Goal: Contribute content: Contribute content

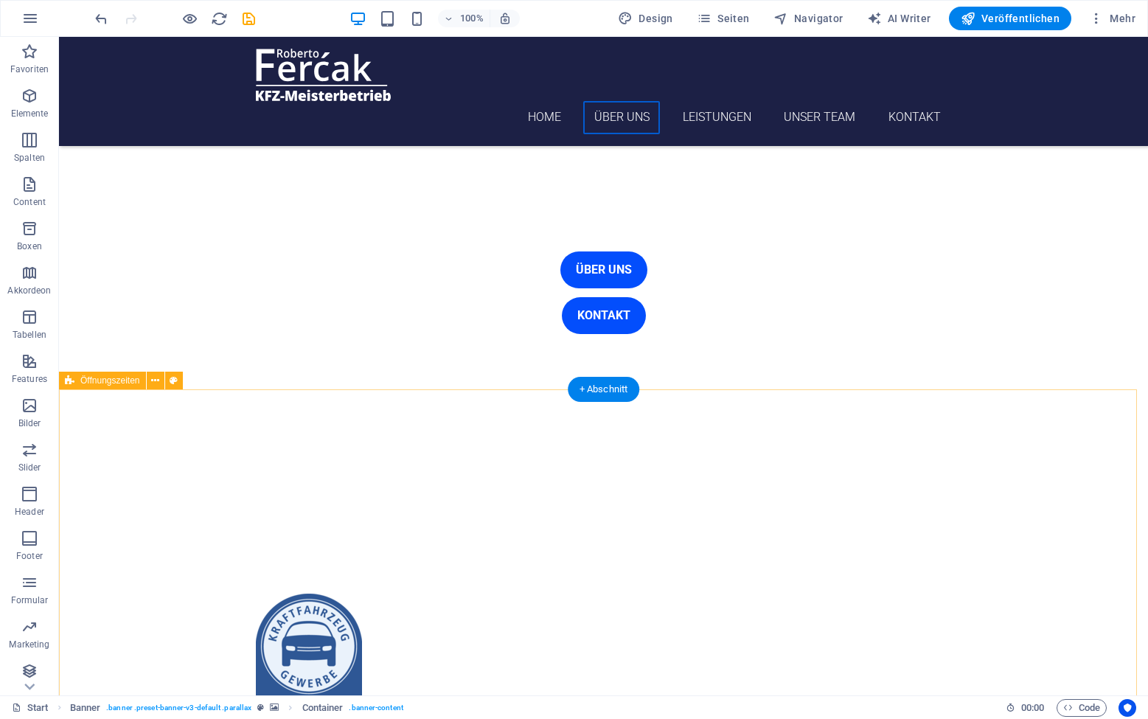
scroll to position [1279, 0]
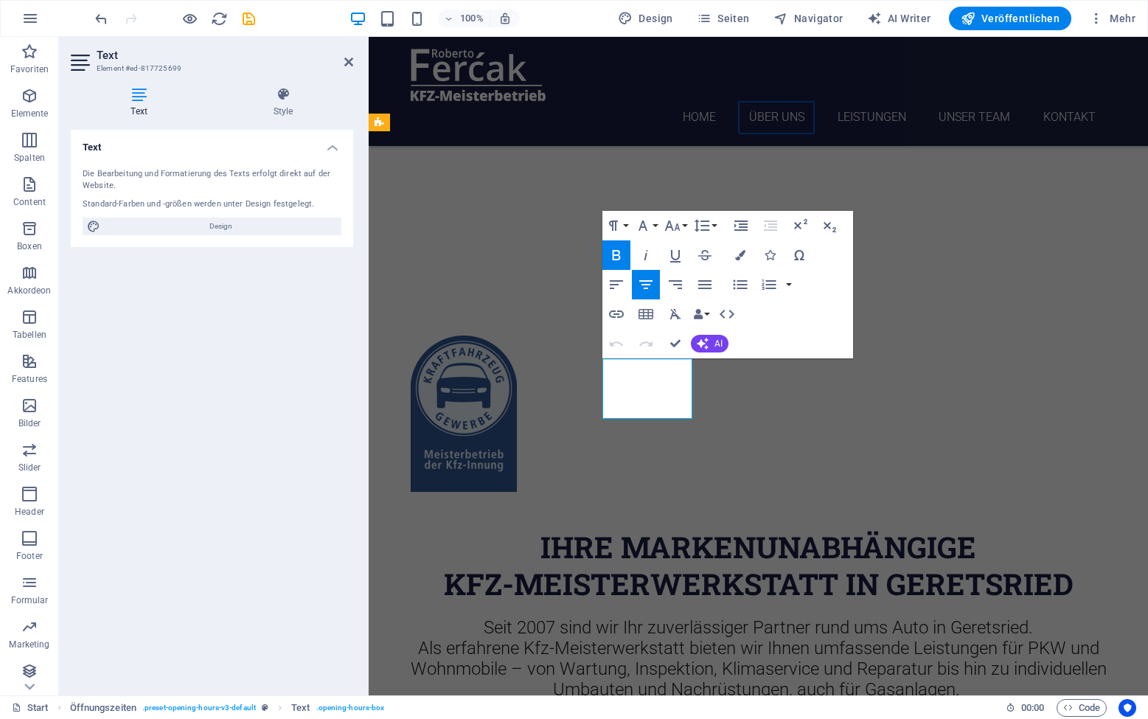
drag, startPoint x: 670, startPoint y: 409, endPoint x: 707, endPoint y: 409, distance: 37.6
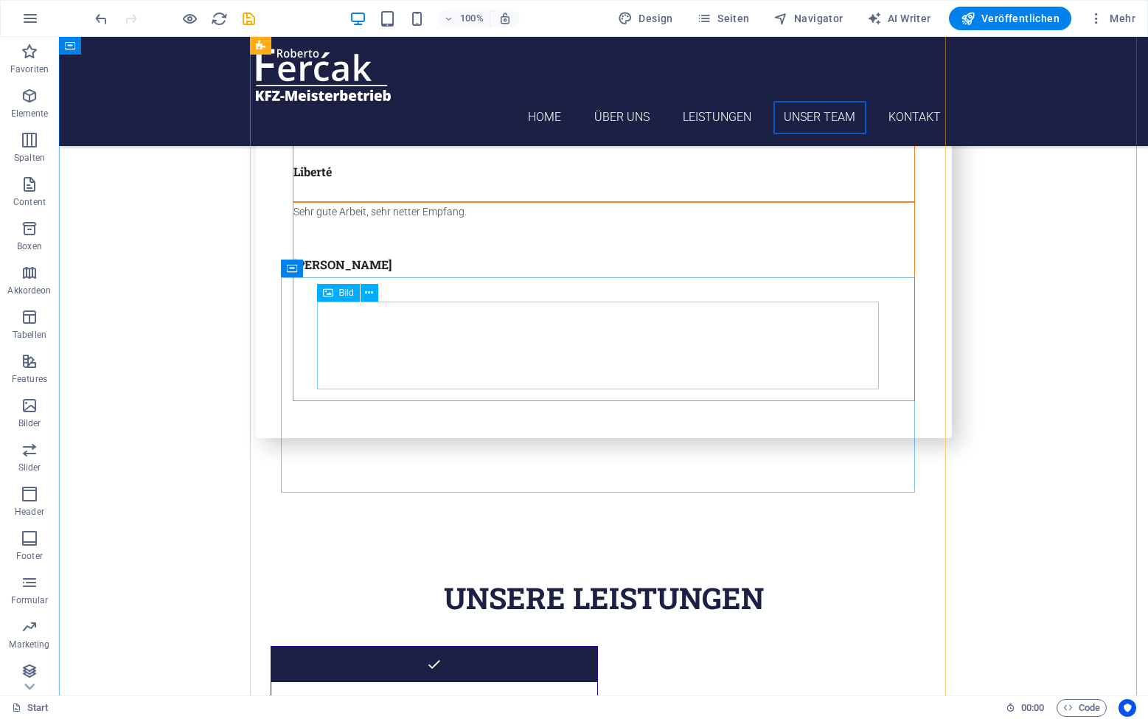
scroll to position [3714, 0]
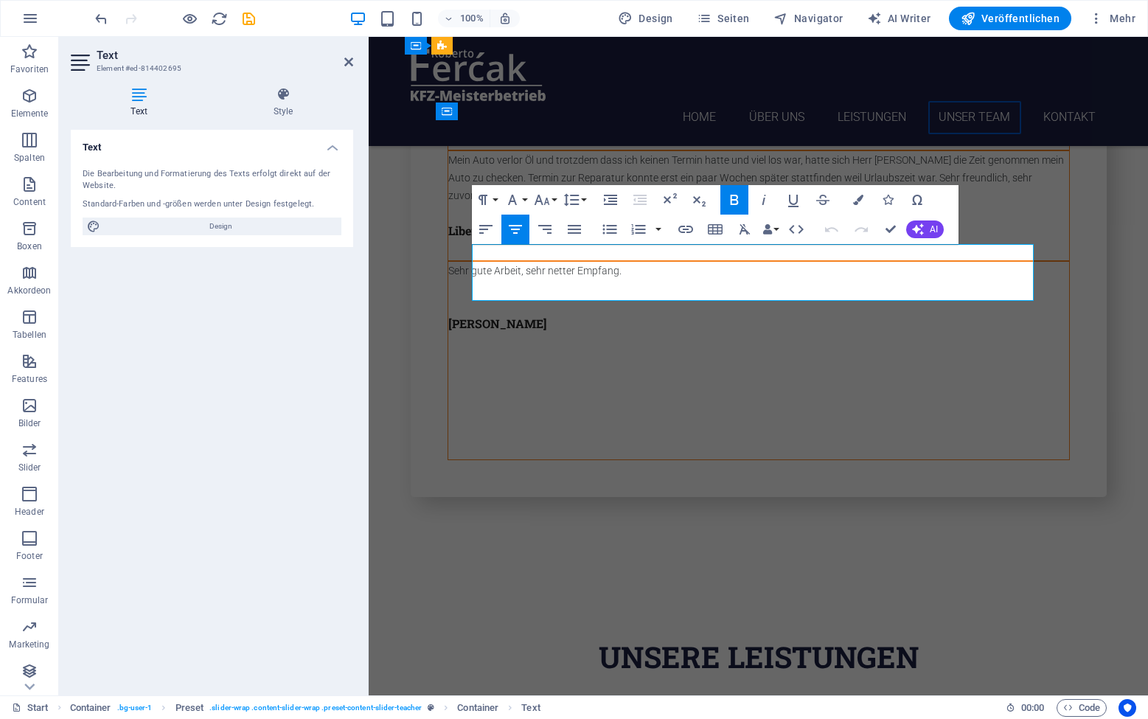
drag, startPoint x: 787, startPoint y: 253, endPoint x: 699, endPoint y: 256, distance: 87.8
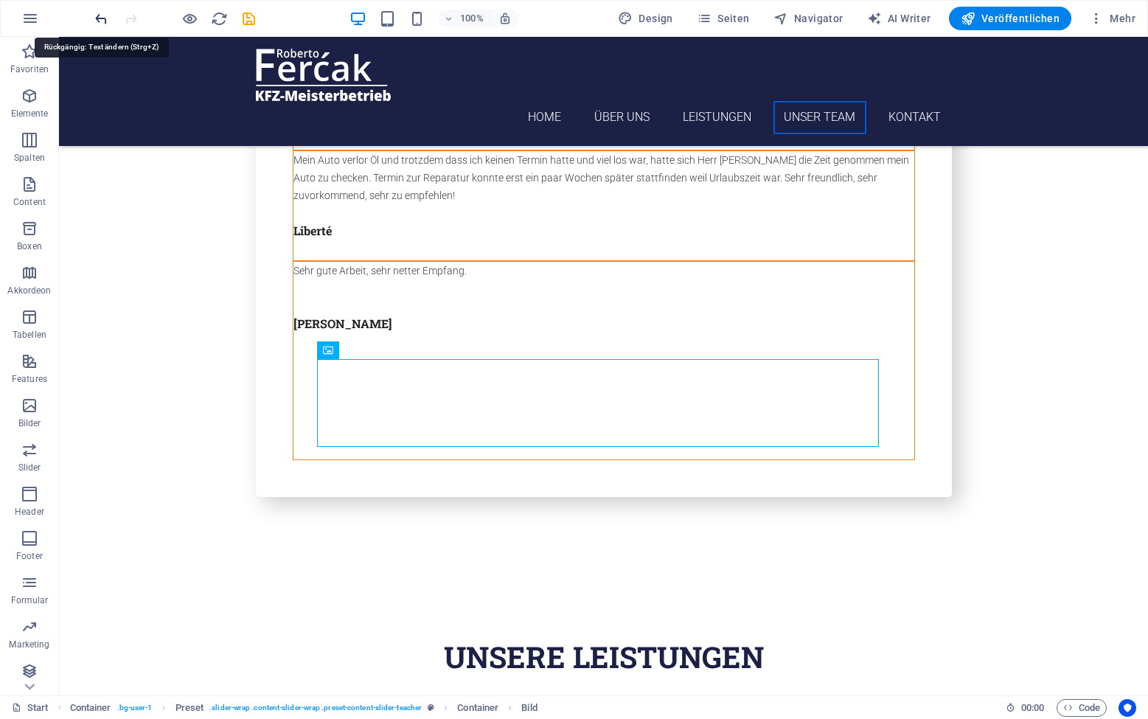
click at [97, 15] on icon "undo" at bounding box center [101, 18] width 17 height 17
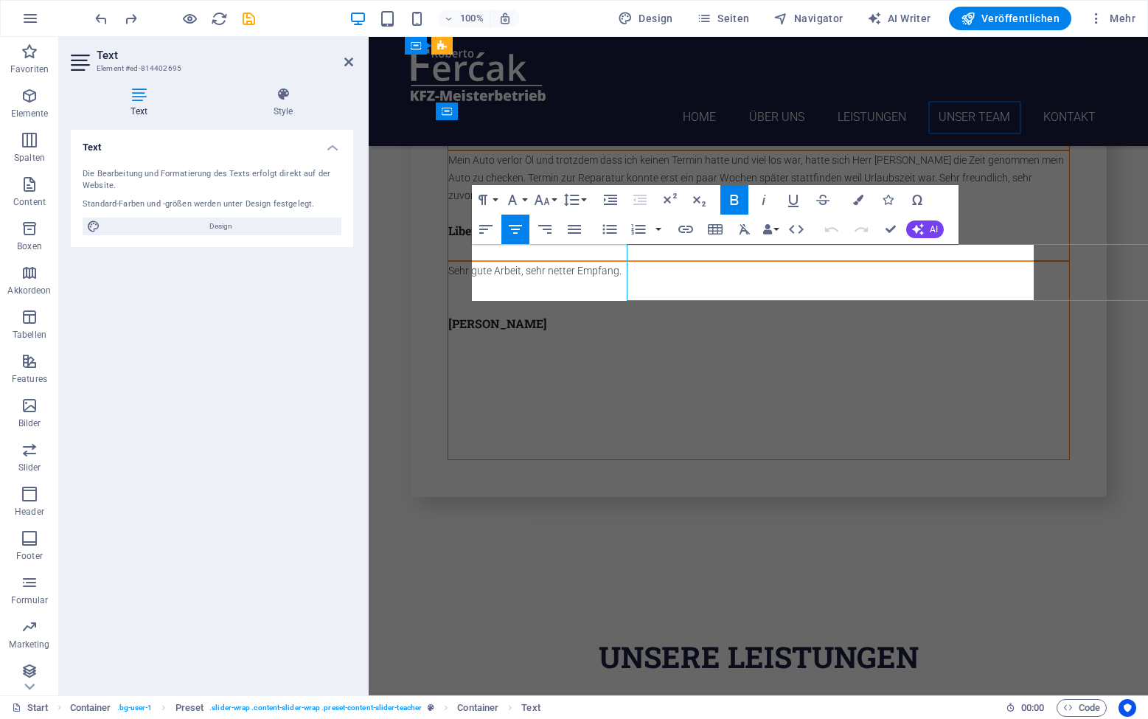
drag, startPoint x: 734, startPoint y: 253, endPoint x: 800, endPoint y: 250, distance: 66.4
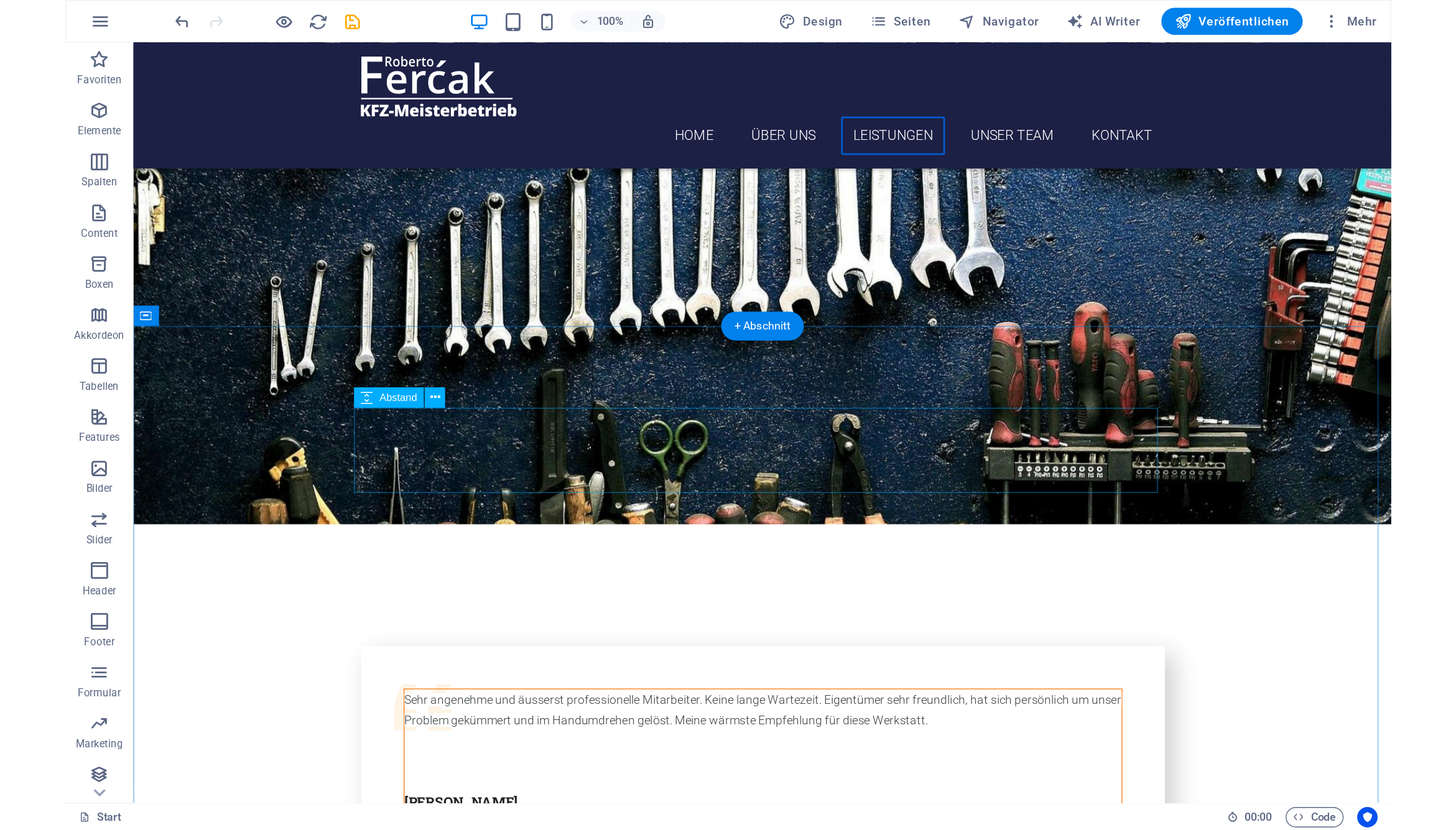
scroll to position [2765, 0]
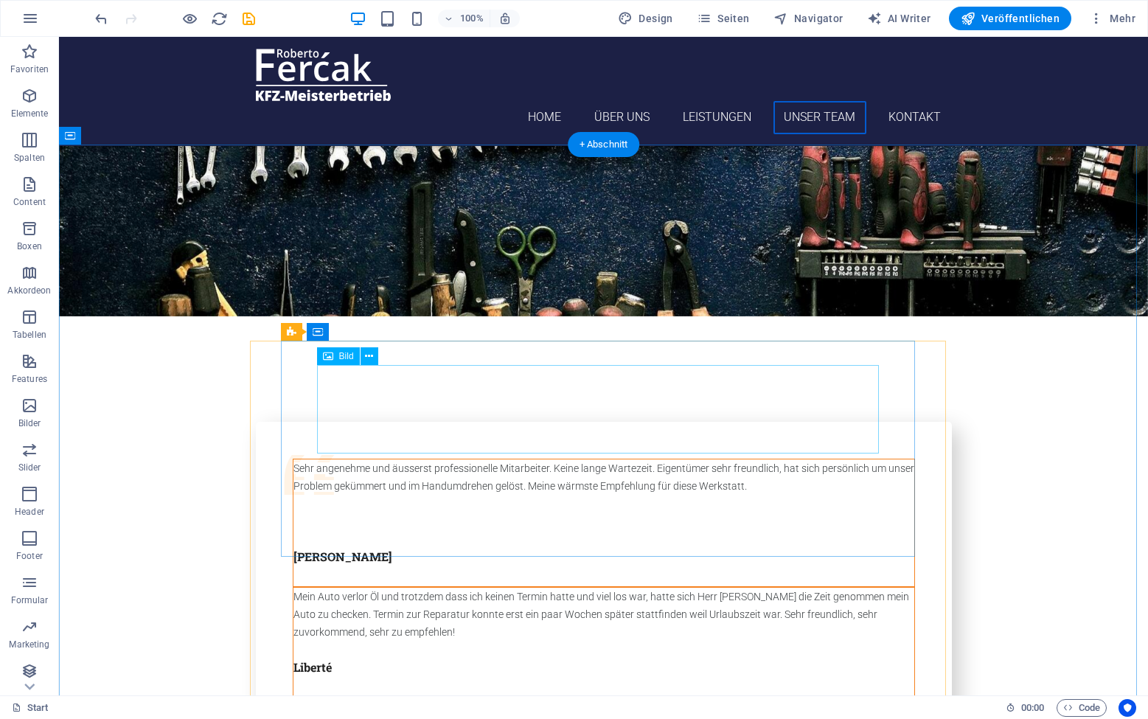
click at [335, 363] on div "Bild" at bounding box center [338, 356] width 43 height 18
click at [335, 355] on div "Bild" at bounding box center [338, 356] width 43 height 18
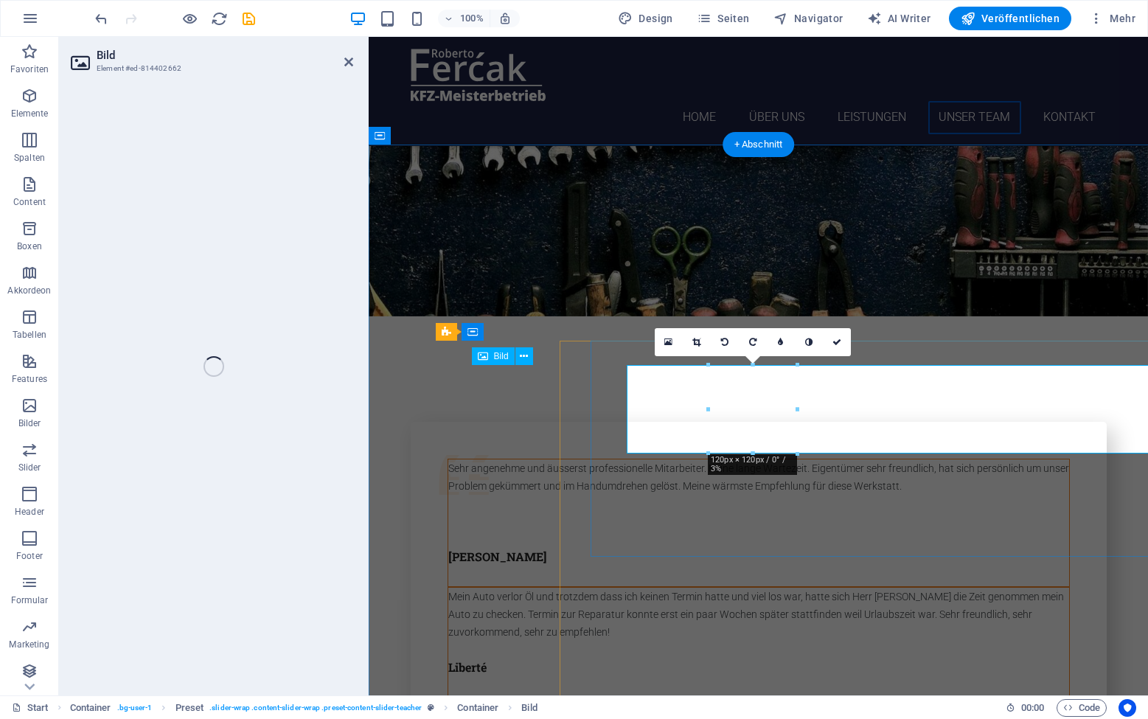
select select "px"
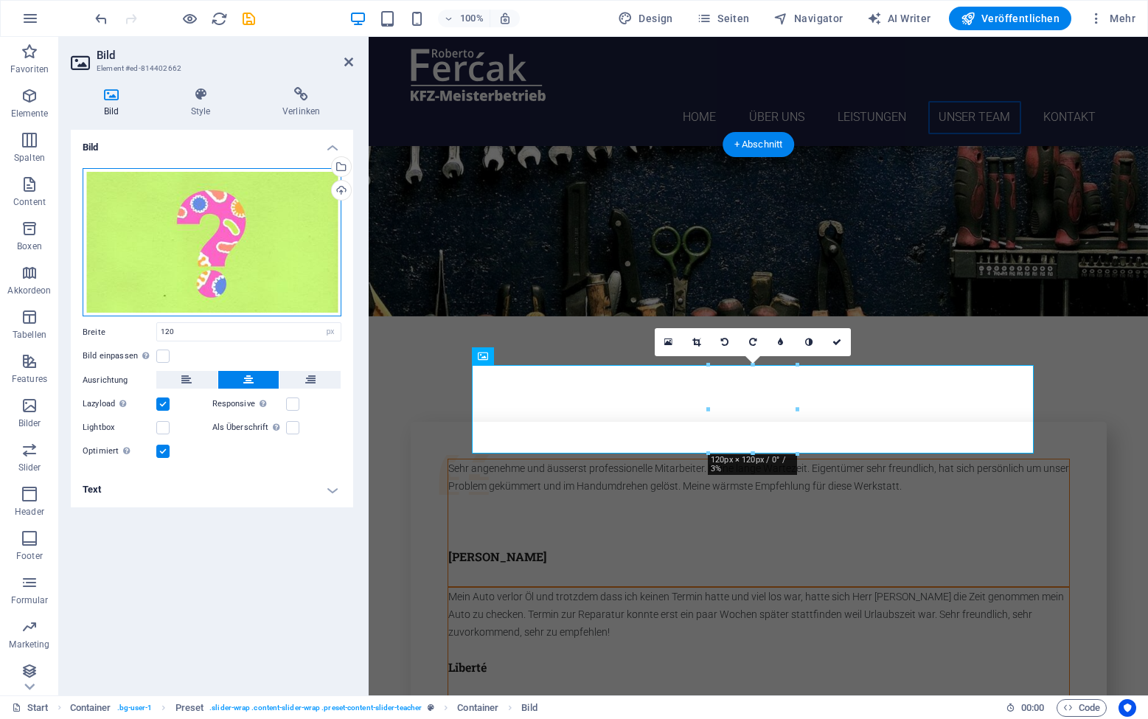
click at [246, 255] on div "Ziehe Dateien zum Hochladen hierher oder klicke hier, um aus Dateien oder koste…" at bounding box center [212, 242] width 259 height 149
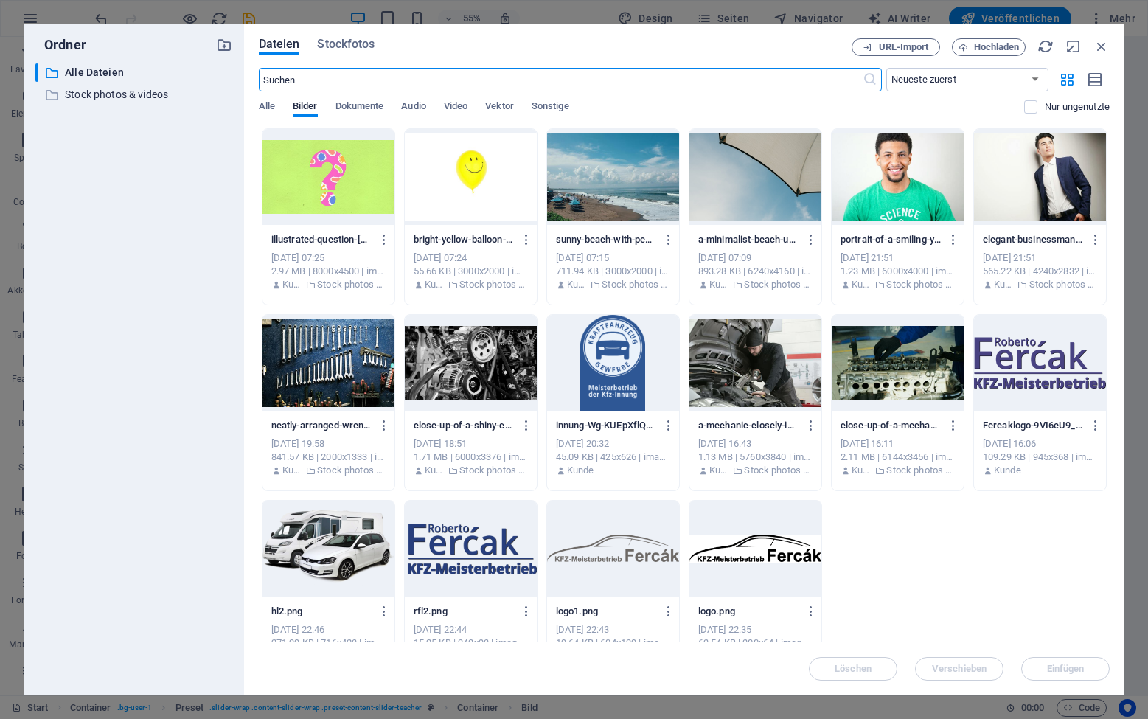
drag, startPoint x: 412, startPoint y: 80, endPoint x: 279, endPoint y: 84, distance: 132.8
click at [279, 84] on input "text" at bounding box center [561, 80] width 604 height 24
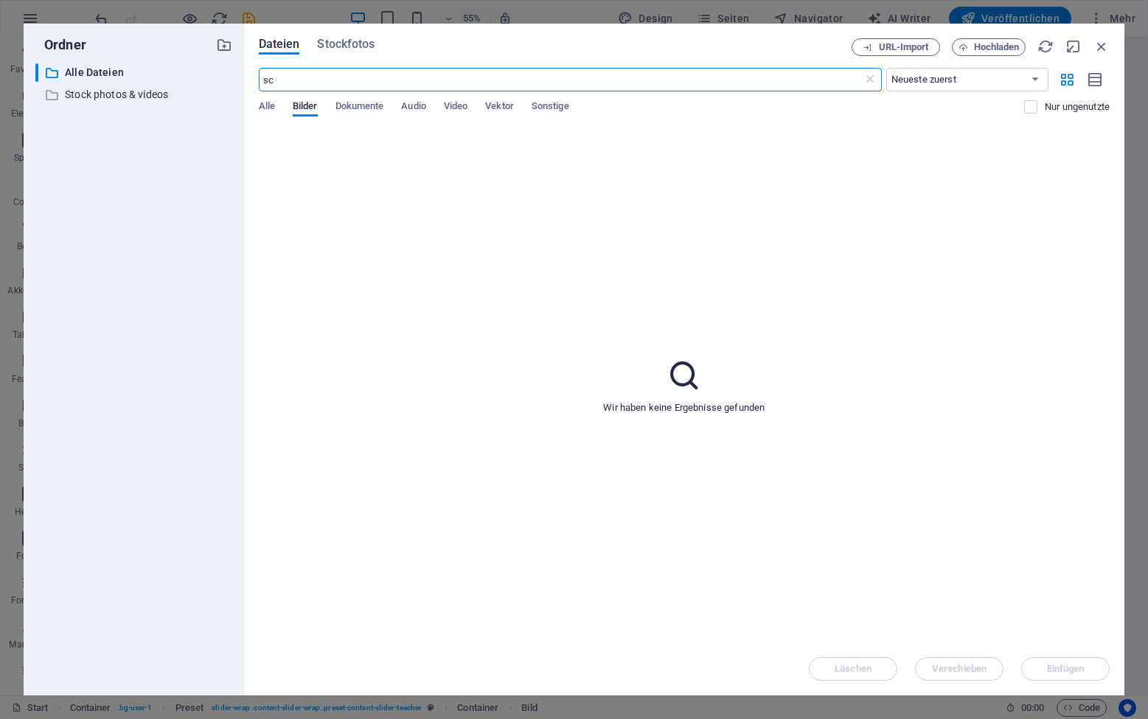
type input "s"
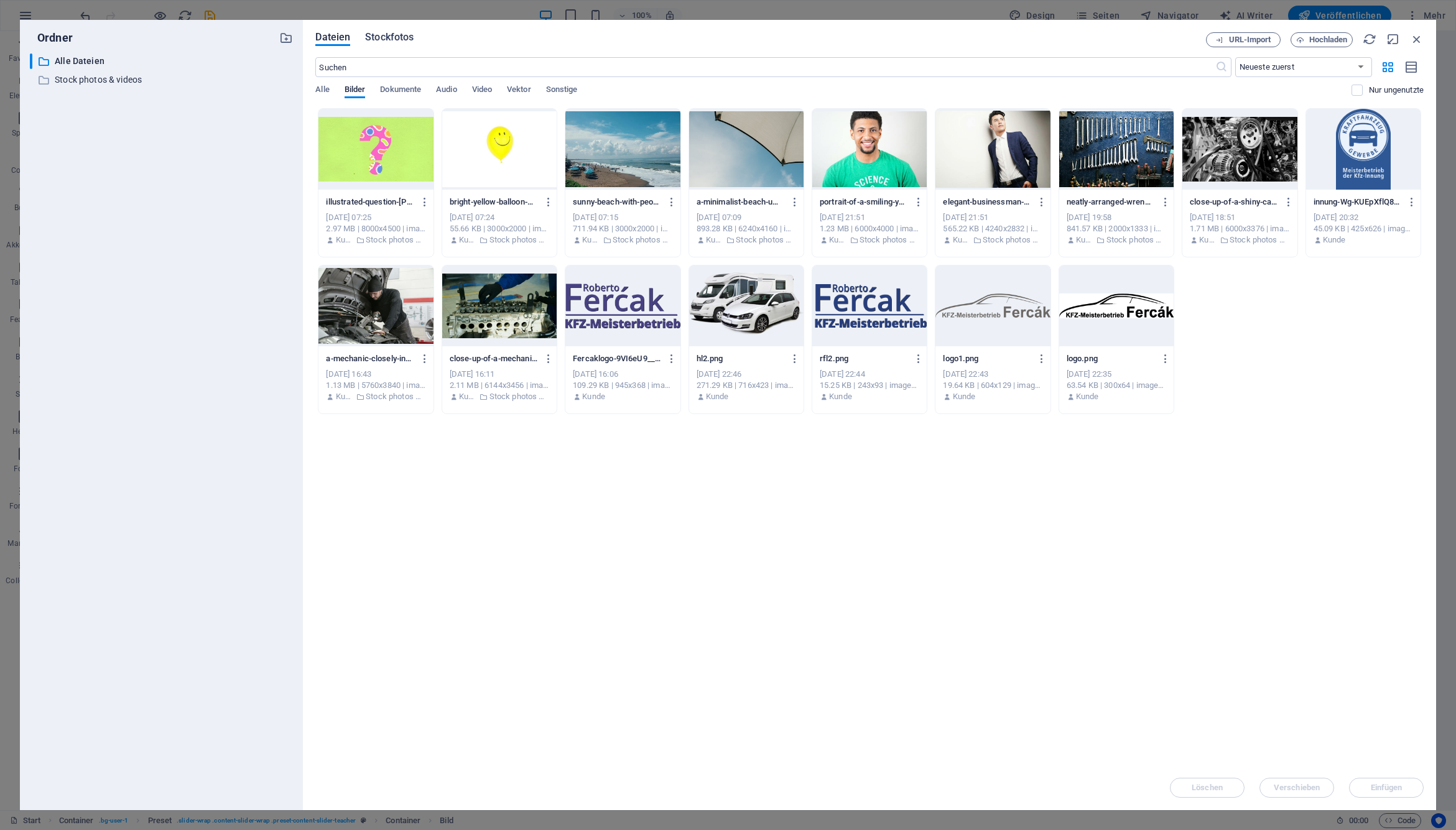
click at [396, 39] on span "Stockfotos" at bounding box center [390, 37] width 49 height 15
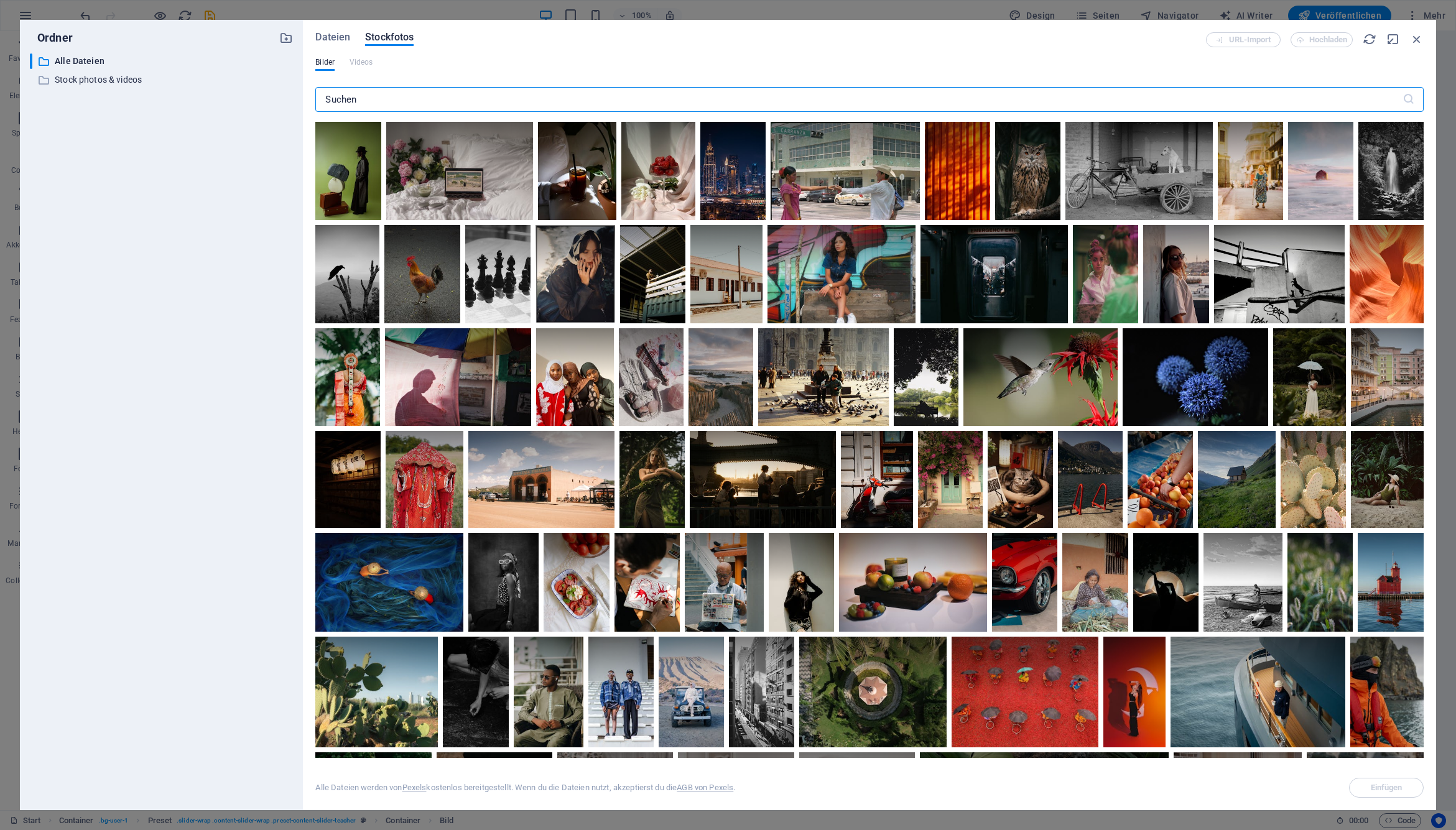
click at [450, 112] on div "​" at bounding box center [870, 101] width 1108 height 40
click at [442, 103] on input "text" at bounding box center [859, 99] width 1087 height 24
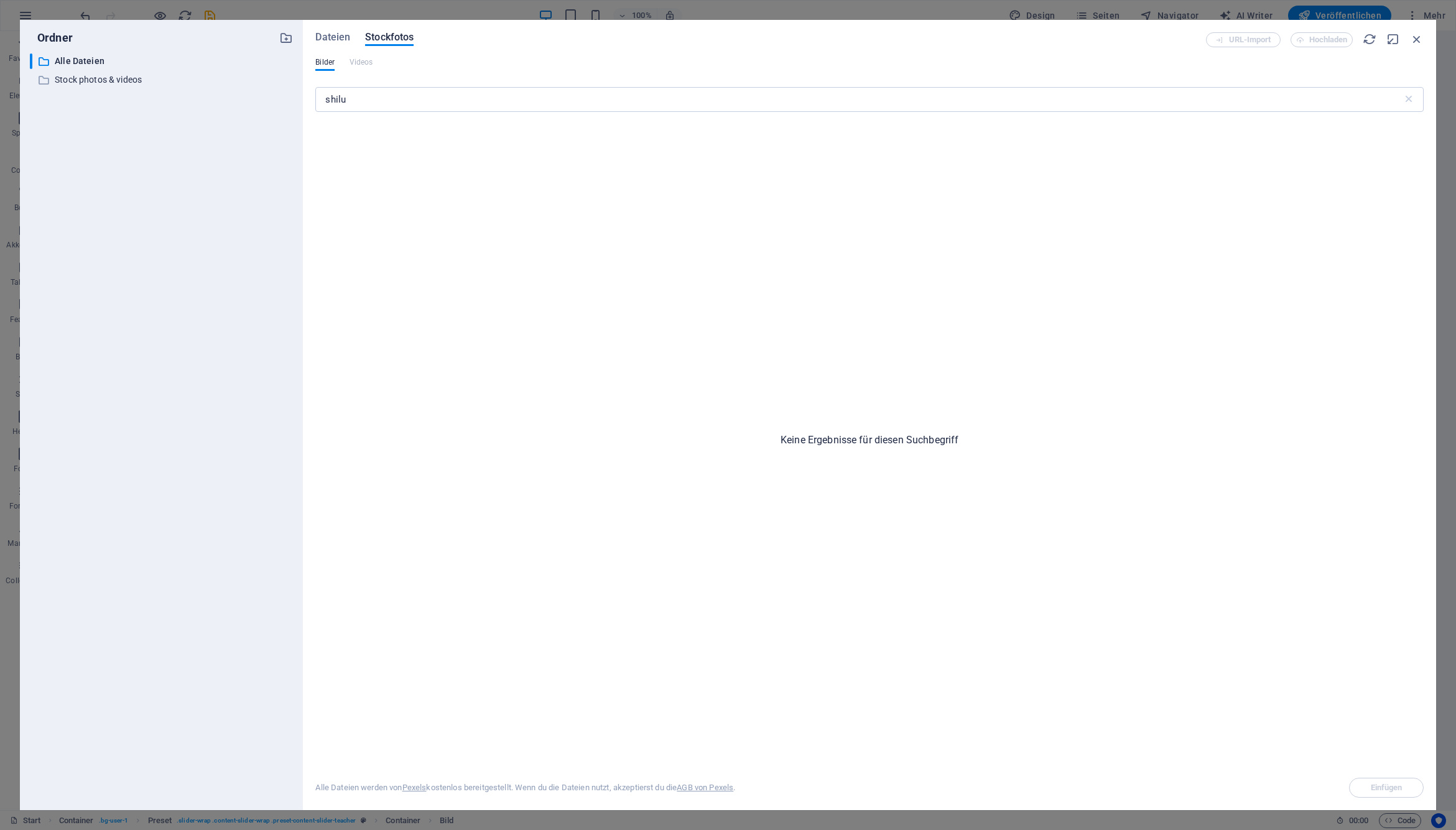
drag, startPoint x: 472, startPoint y: 39, endPoint x: 417, endPoint y: 170, distance: 142.1
click at [417, 171] on div "Dateien Stockfotos URL-Import Hochladen Bilder Videos shilu ​ Keine Ergebnisse …" at bounding box center [870, 415] width 1108 height 766
drag, startPoint x: 351, startPoint y: 89, endPoint x: 352, endPoint y: 96, distance: 7.1
click at [352, 89] on input "shilu" at bounding box center [859, 99] width 1087 height 24
click at [356, 101] on input "shilu" at bounding box center [859, 99] width 1087 height 24
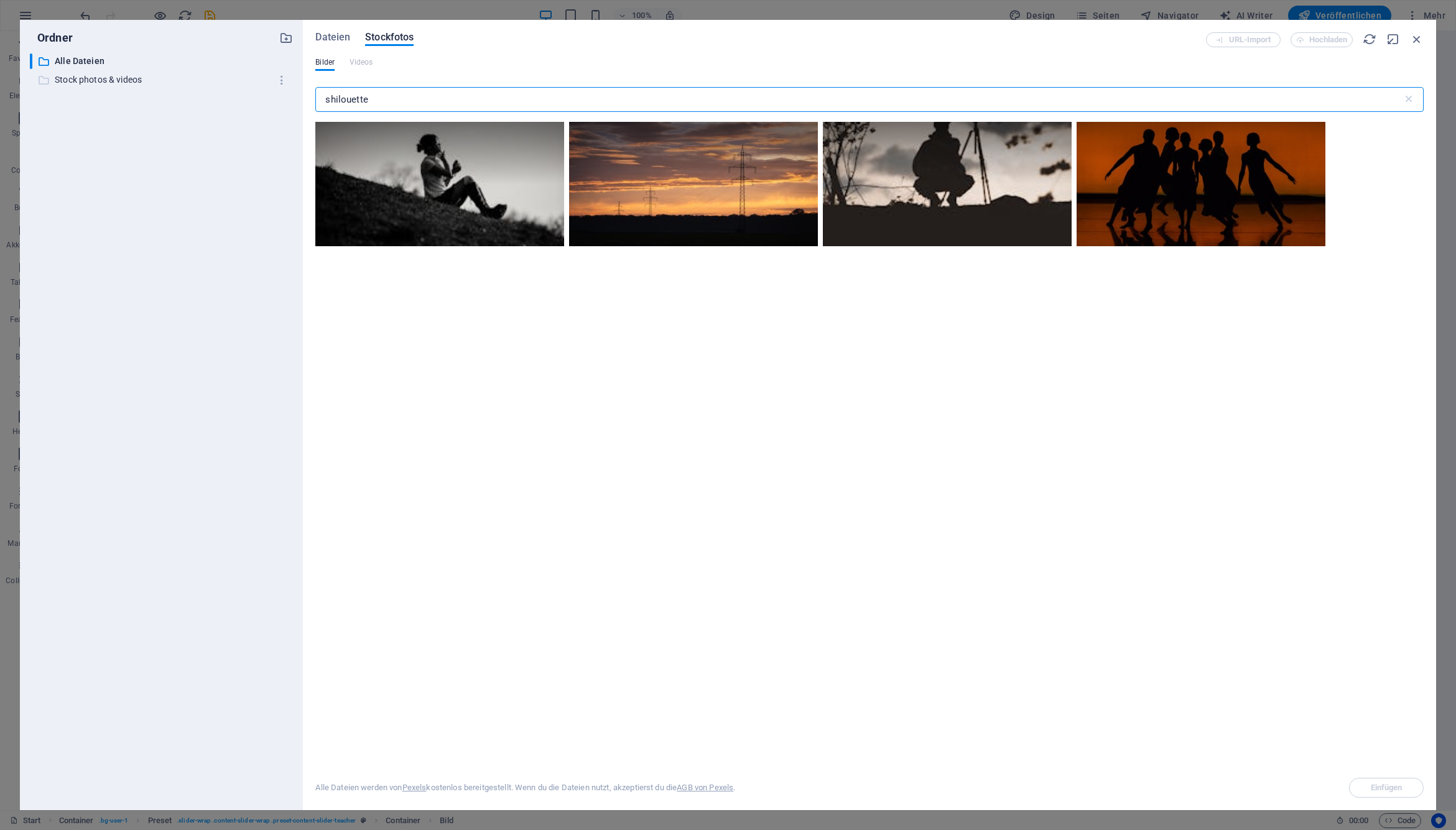
drag, startPoint x: 448, startPoint y: 95, endPoint x: 252, endPoint y: 83, distance: 196.4
click at [252, 83] on div "Ordner ​ Alle Dateien Alle Dateien ​ Stock photos & videos Stock photos & video…" at bounding box center [728, 415] width 1416 height 790
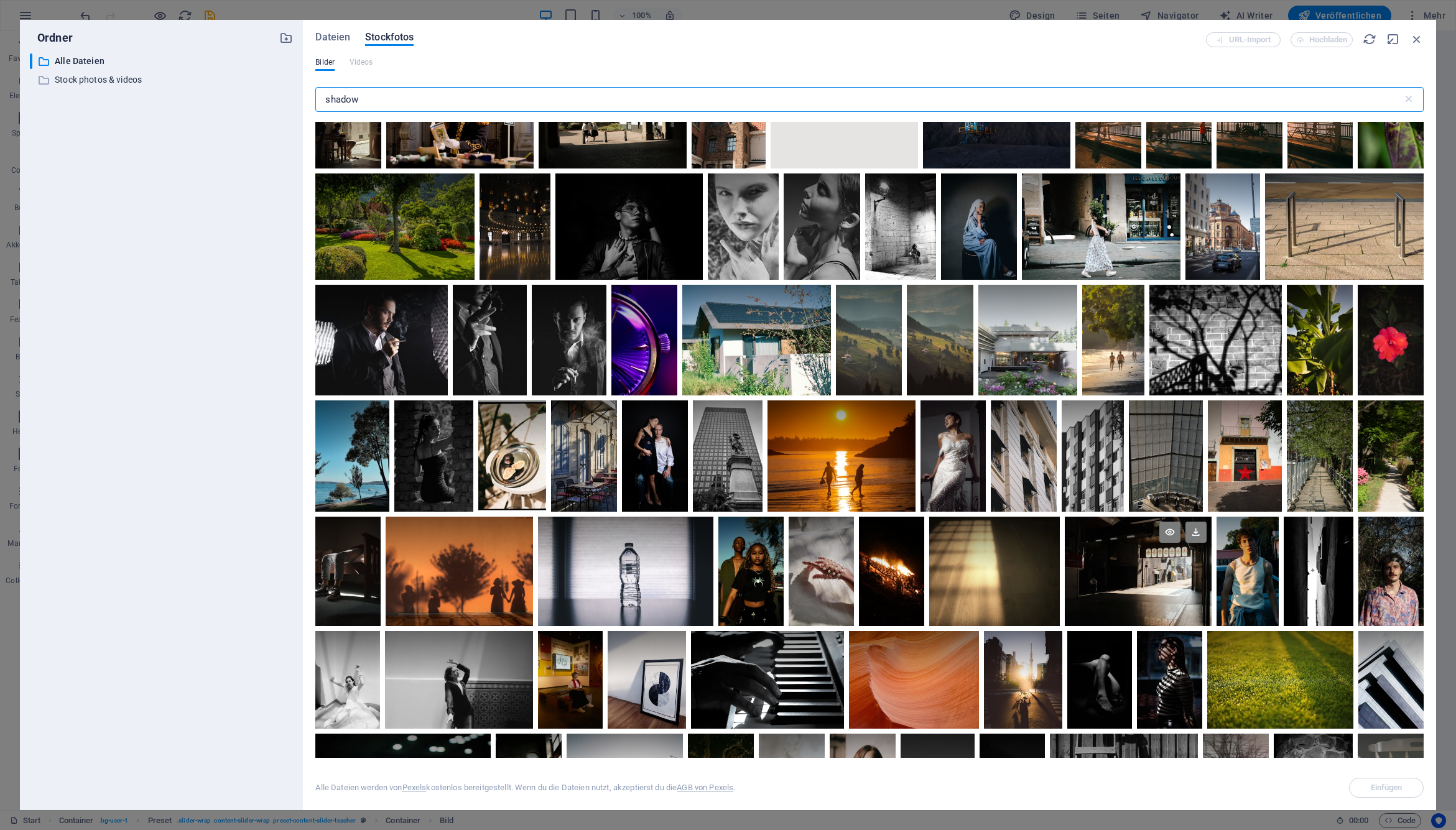
scroll to position [4094, 0]
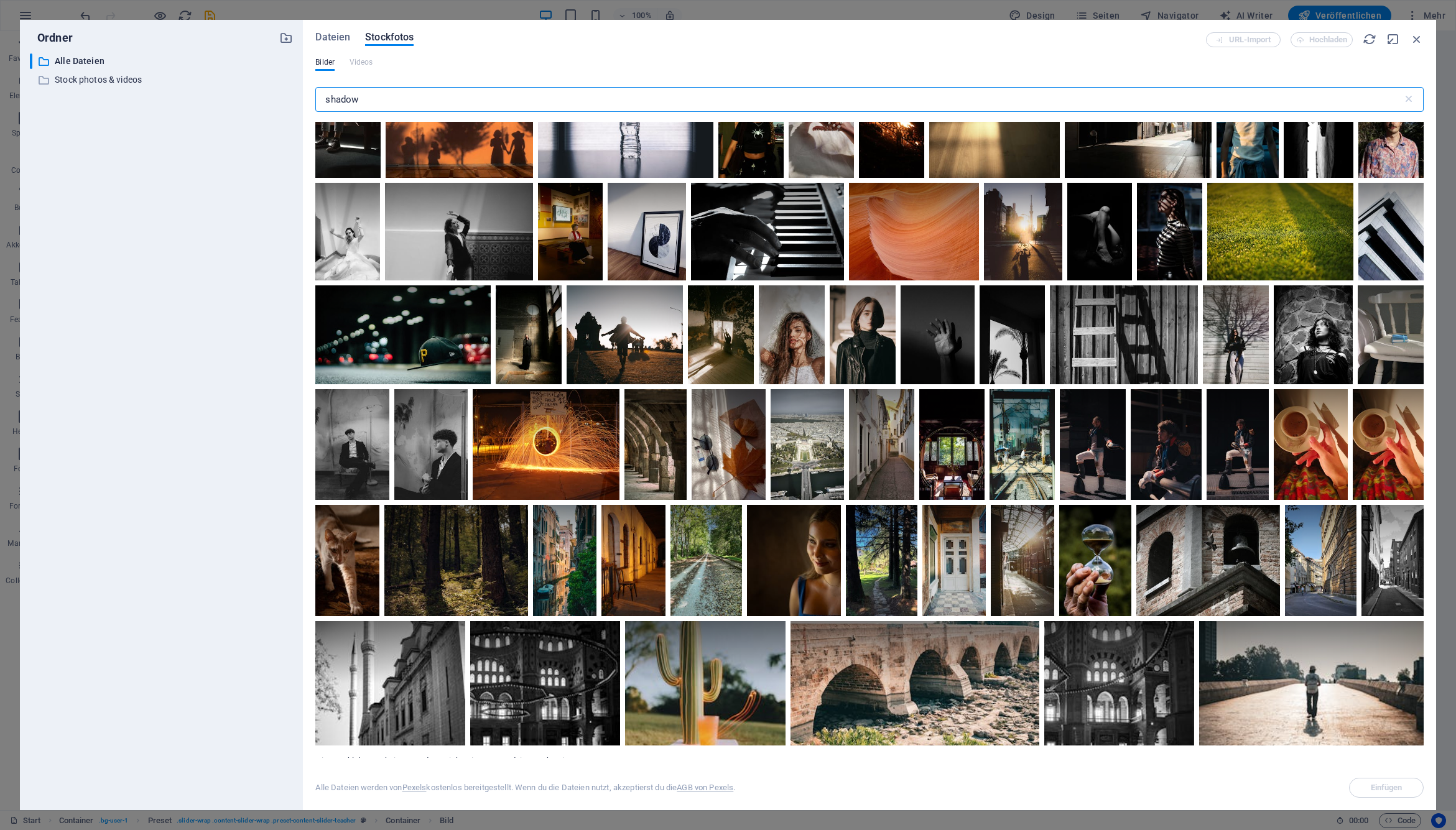
type input "shadow"
drag, startPoint x: 1075, startPoint y: 42, endPoint x: 1064, endPoint y: -17, distance: 60.0
click at [968, 0] on html "Fa. [PERSON_NAME] Start Favoriten Elemente Spalten Content Boxen Akkordeon Tabe…" at bounding box center [728, 415] width 1456 height 830
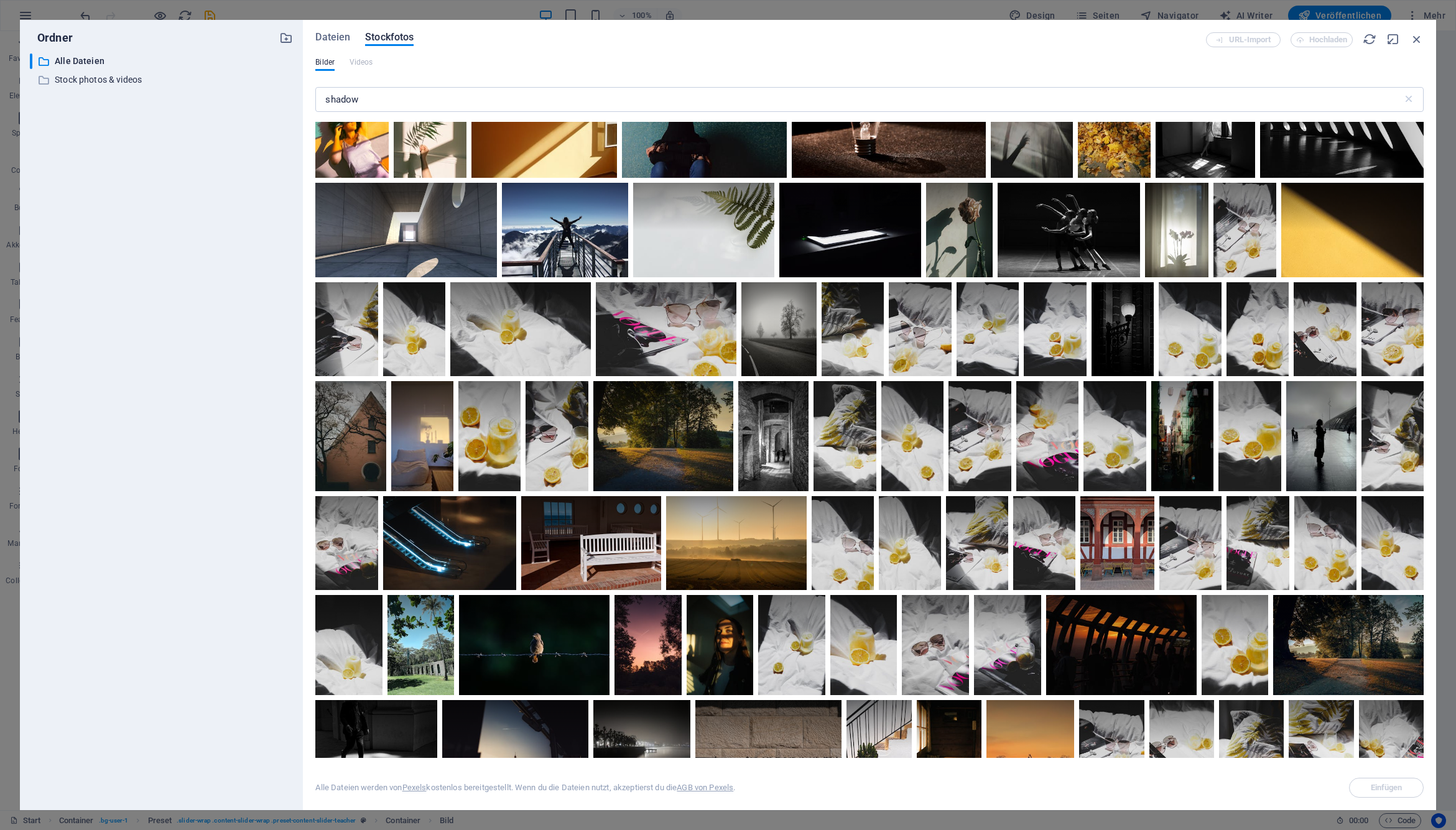
scroll to position [464, 0]
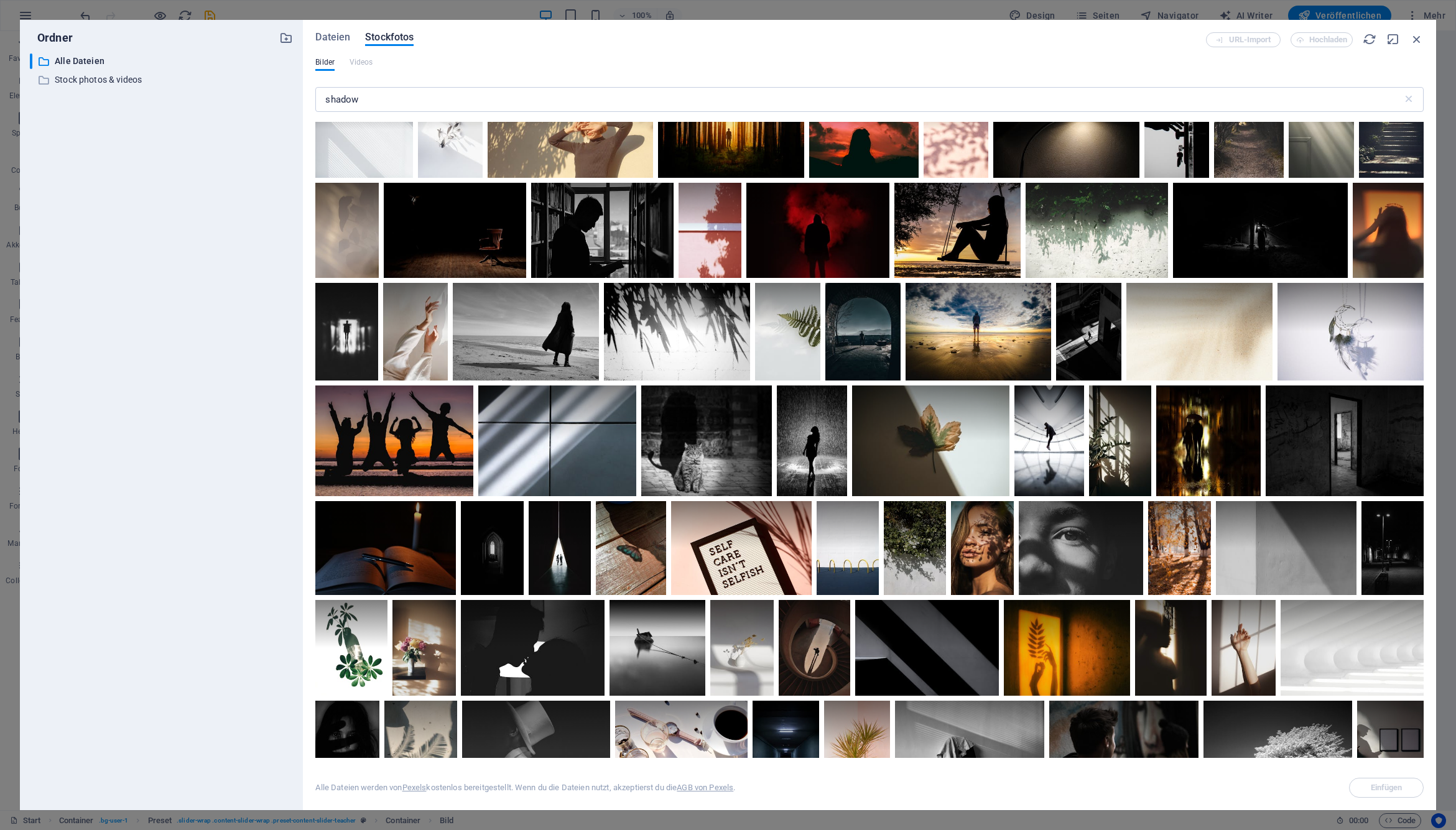
click at [715, 52] on div "Dateien Stockfotos URL-Import Hochladen Bilder Videos shadow ​ Die Anzahl der E…" at bounding box center [870, 415] width 1108 height 766
click at [968, 40] on div "URL-Import Hochladen" at bounding box center [1315, 40] width 218 height 15
click at [968, 40] on icon "button" at bounding box center [1417, 39] width 13 height 13
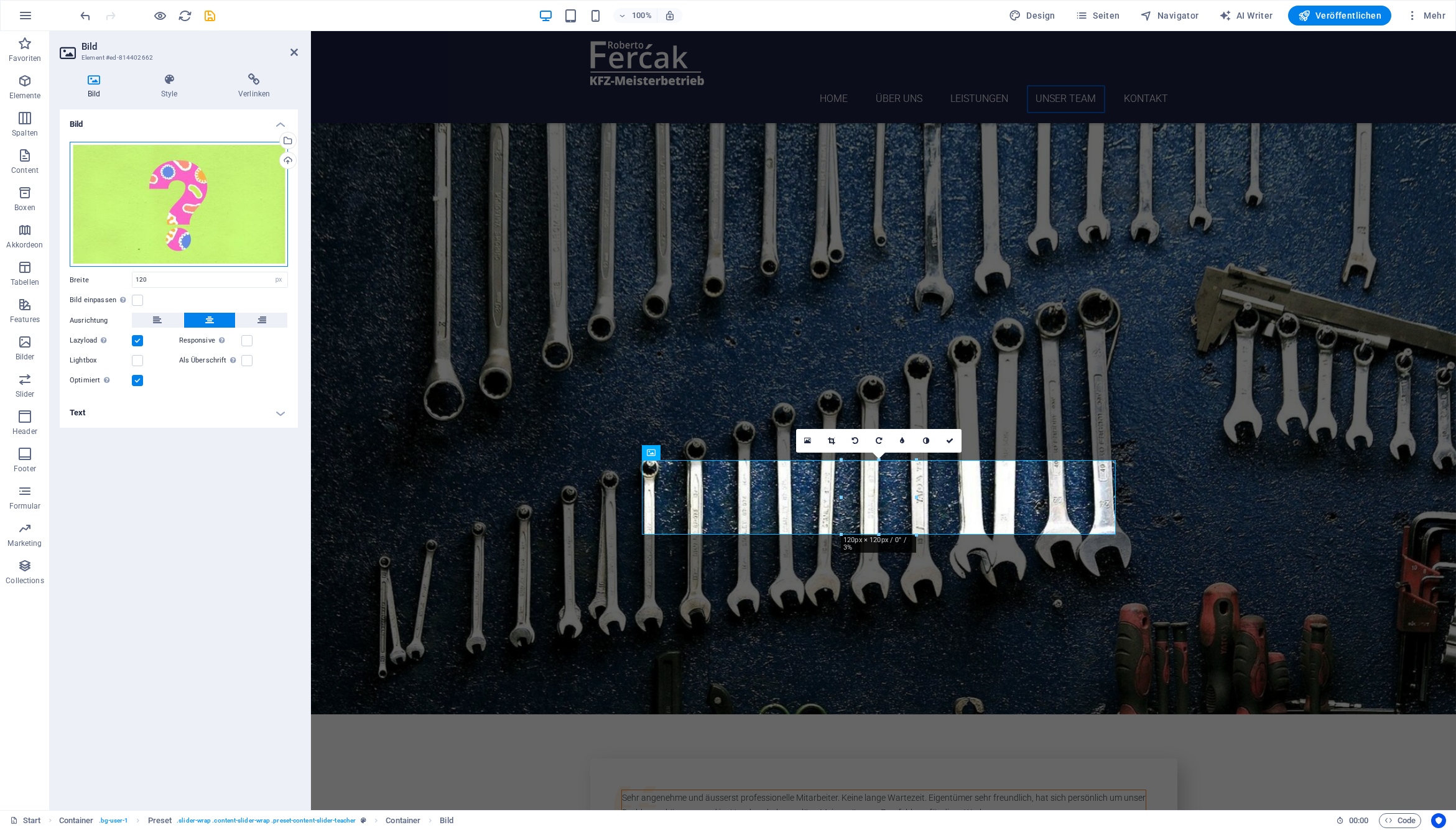
click at [177, 183] on div "Ziehe Dateien zum Hochladen hierher oder klicke hier, um aus Dateien oder koste…" at bounding box center [179, 204] width 218 height 126
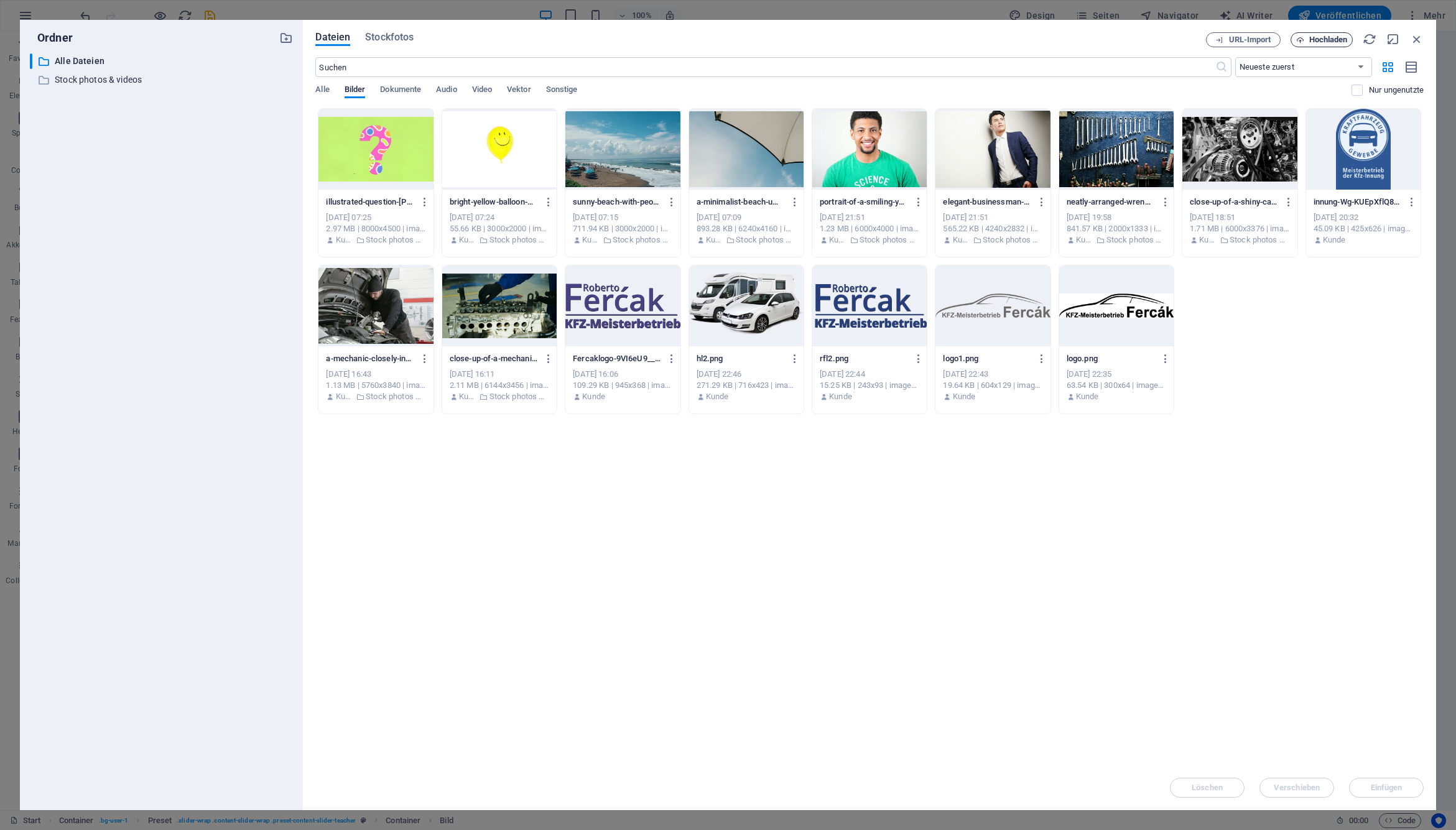
click at [968, 42] on span "Hochladen" at bounding box center [1329, 40] width 39 height 8
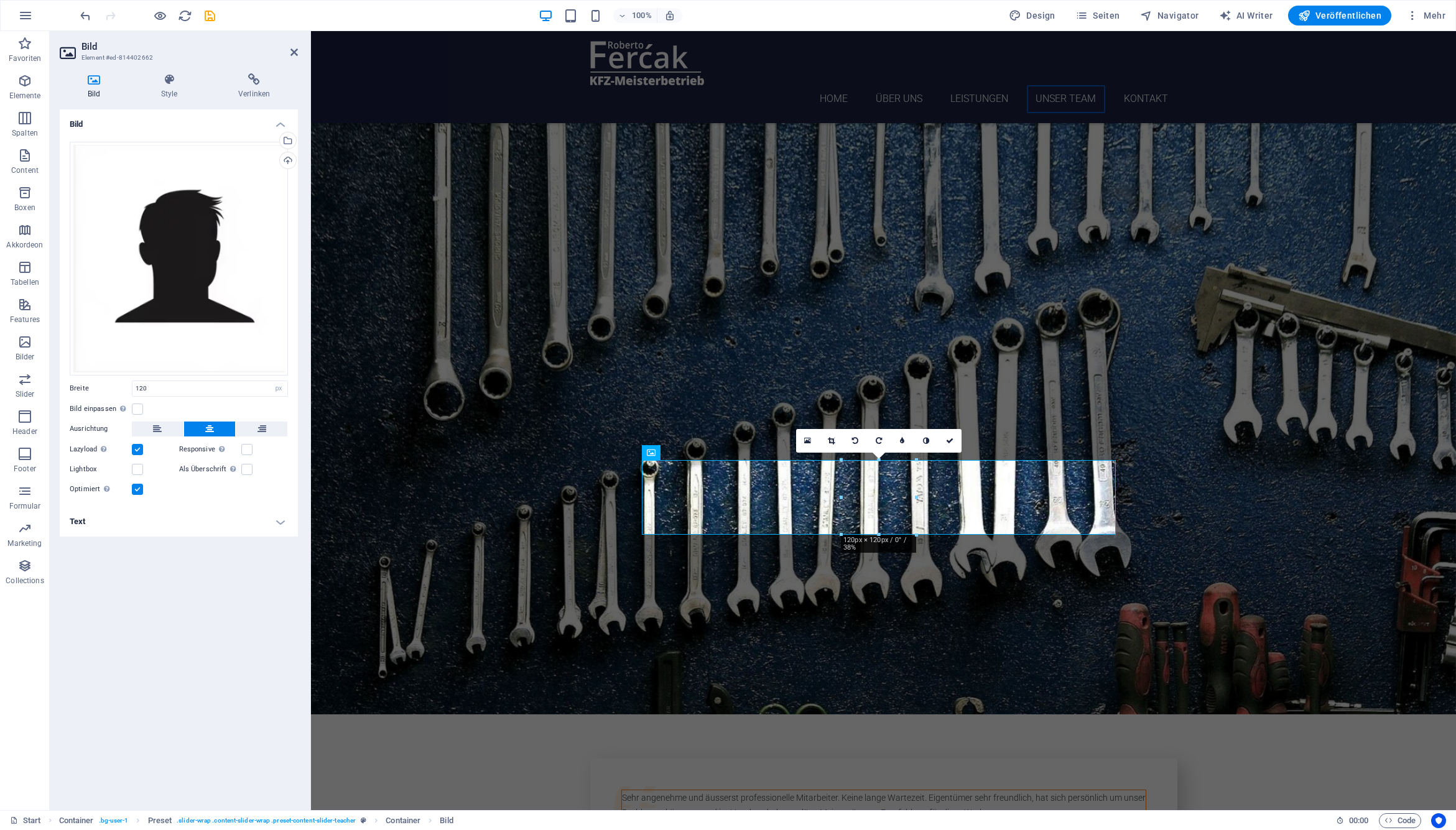
click at [240, 590] on div "Bild Ziehe Dateien zum Hochladen hierher oder klicke hier, um aus Dateien oder …" at bounding box center [179, 455] width 238 height 691
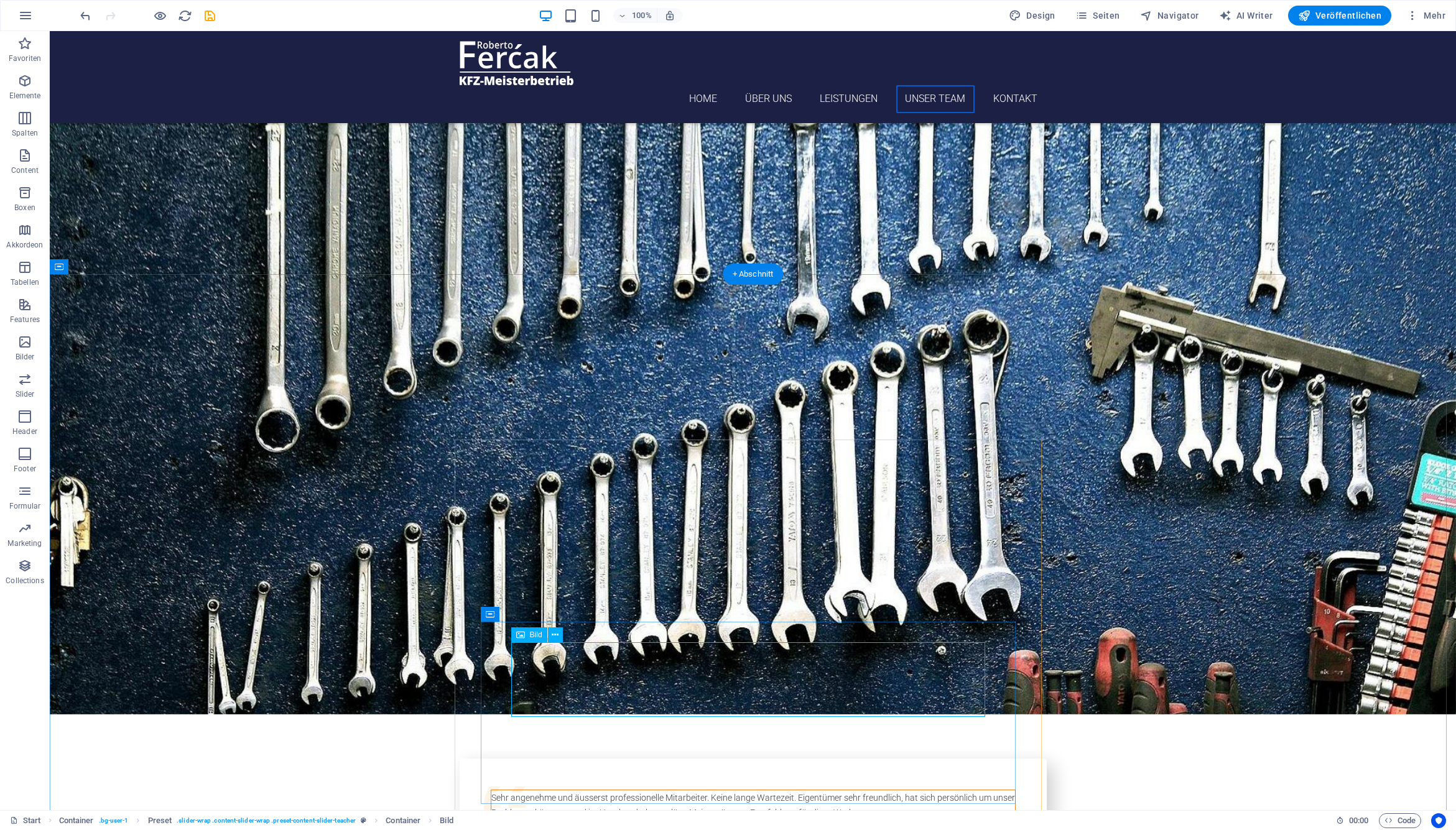
select select "px"
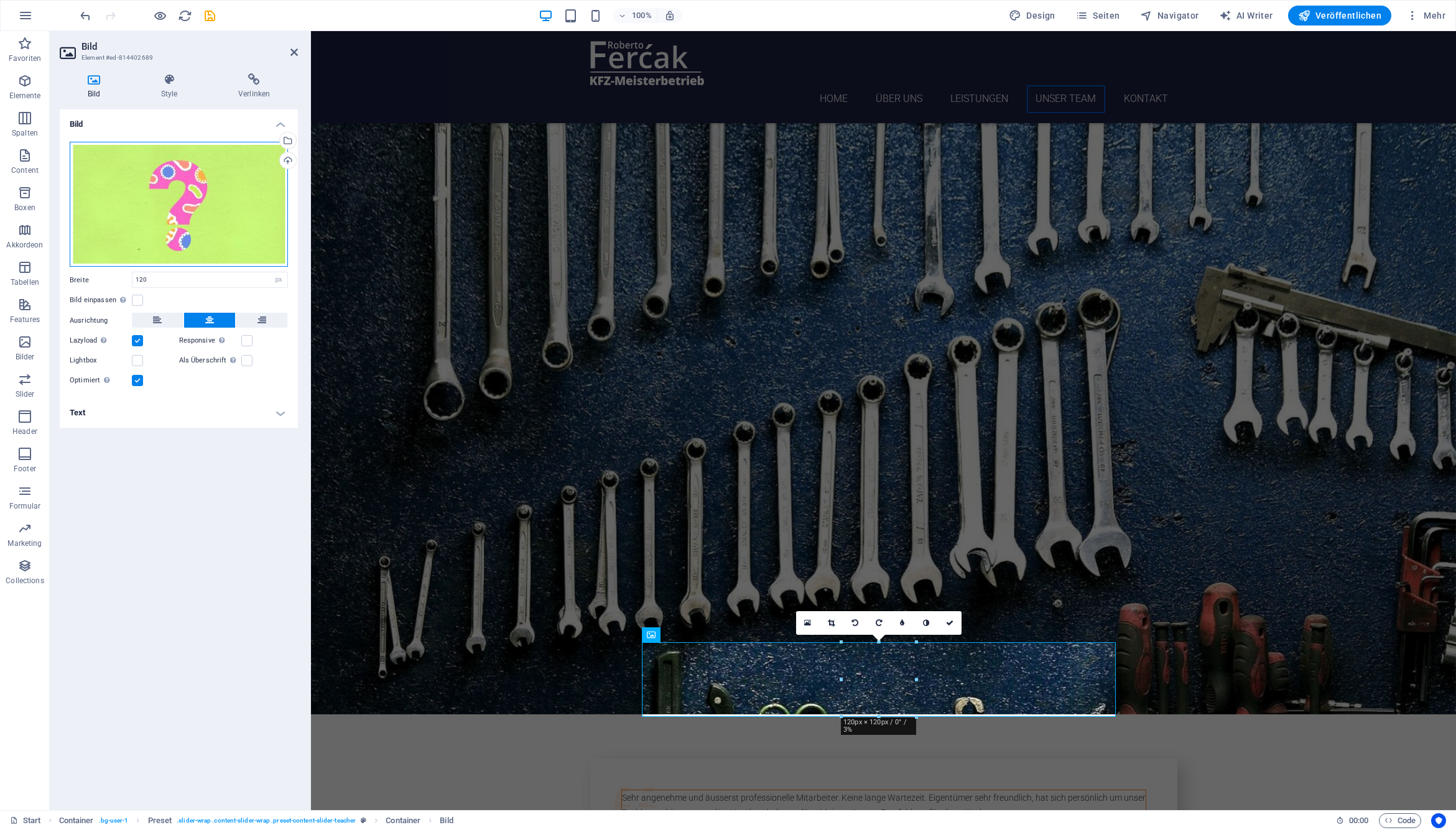
click at [166, 191] on div "Ziehe Dateien zum Hochladen hierher oder klicke hier, um aus Dateien oder koste…" at bounding box center [179, 204] width 218 height 126
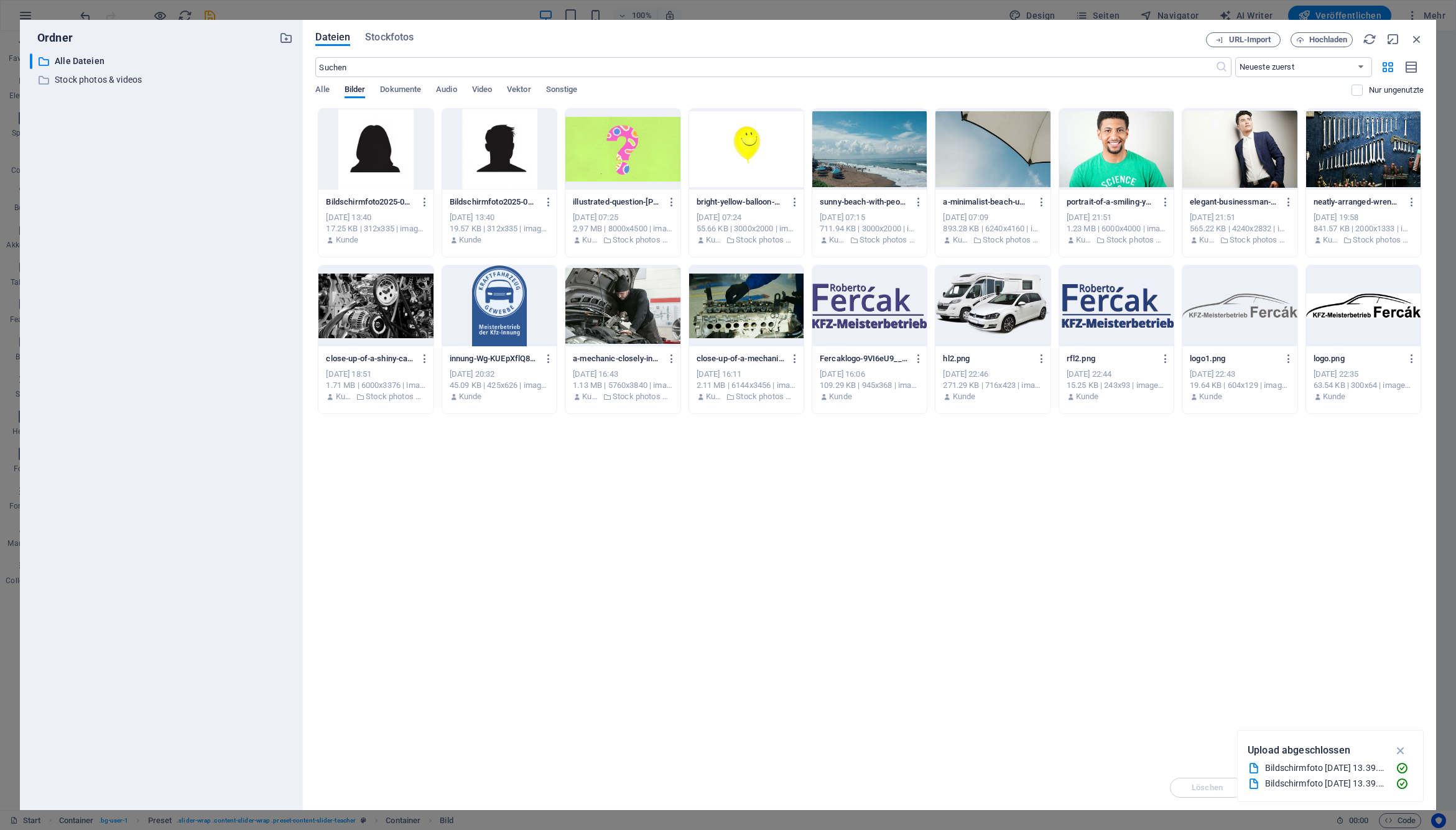
click at [479, 154] on div at bounding box center [499, 149] width 115 height 81
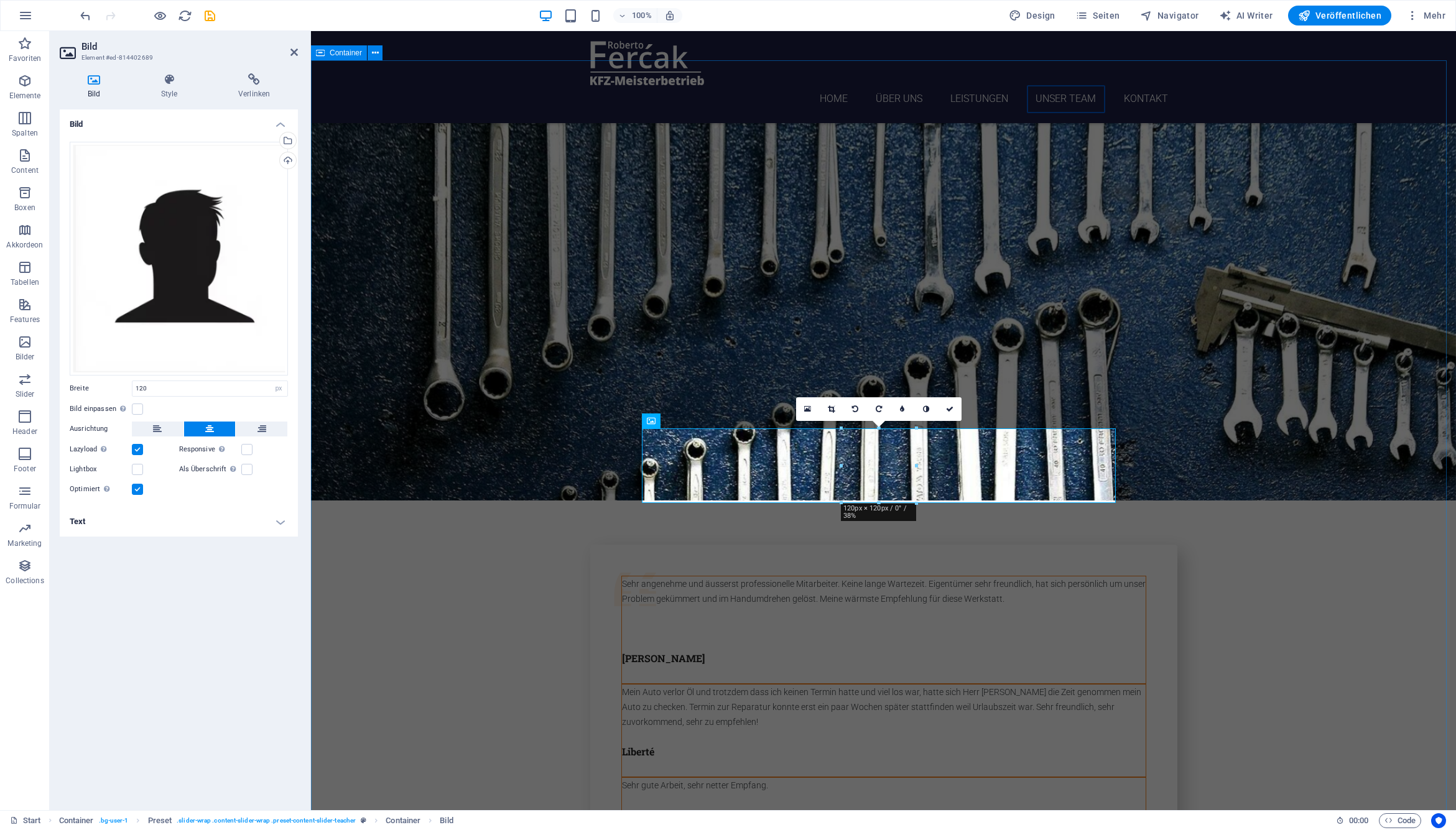
scroll to position [3064, 0]
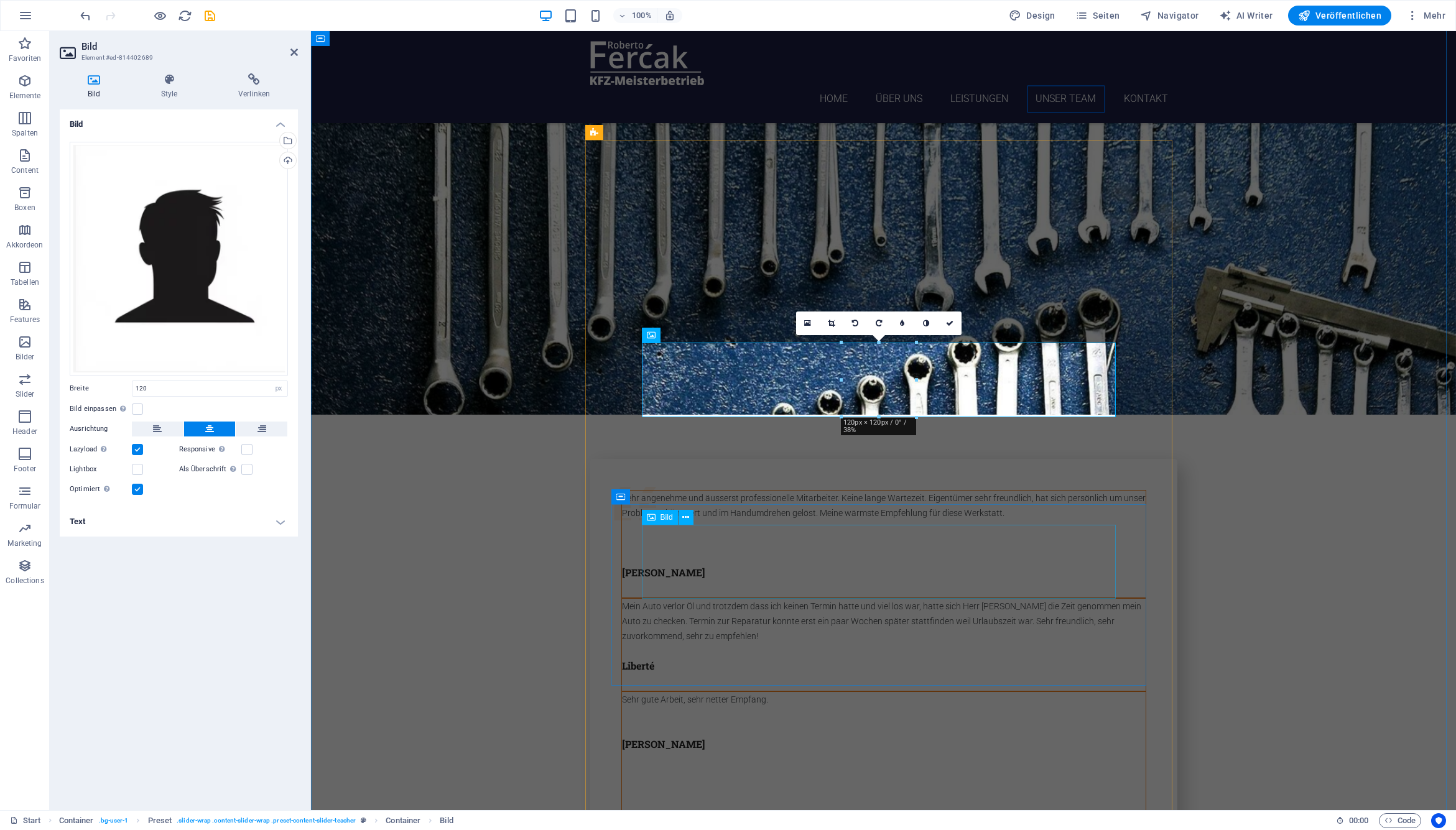
select select "px"
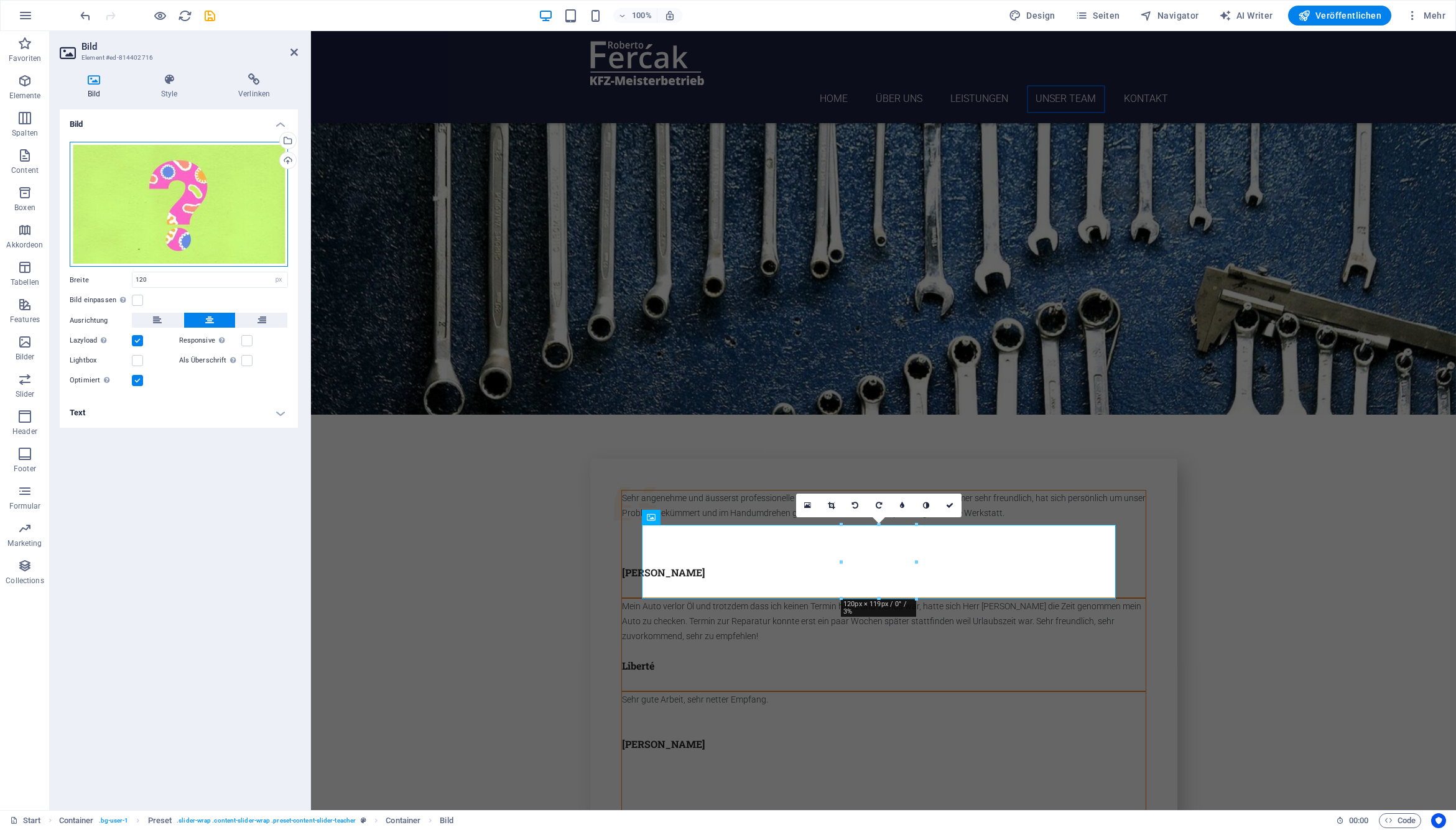
click at [164, 216] on div "Ziehe Dateien zum Hochladen hierher oder klicke hier, um aus Dateien oder koste…" at bounding box center [179, 204] width 218 height 126
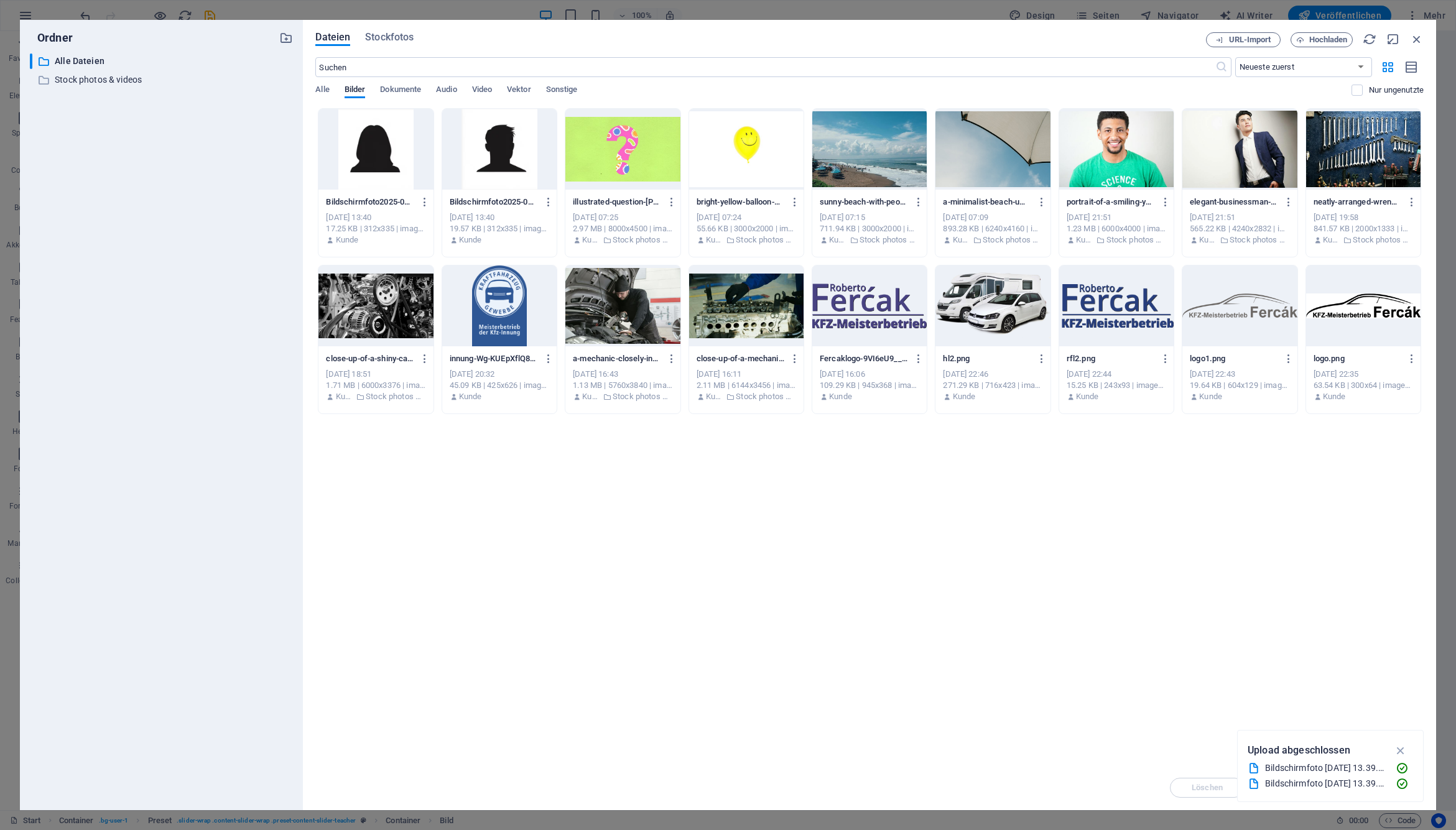
click at [374, 159] on div at bounding box center [376, 149] width 115 height 81
click at [374, 159] on div "1" at bounding box center [376, 149] width 115 height 81
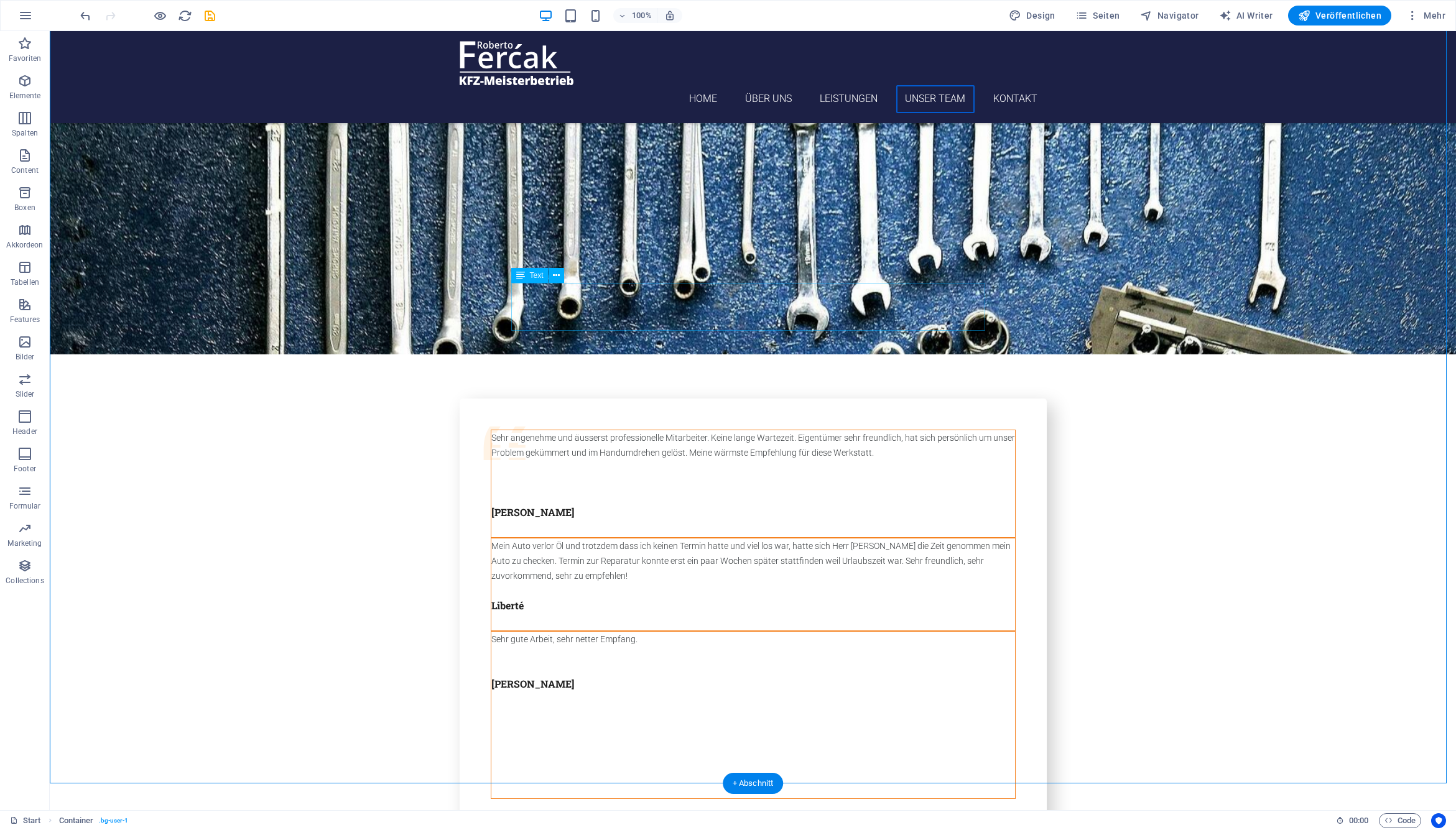
scroll to position [3209, 0]
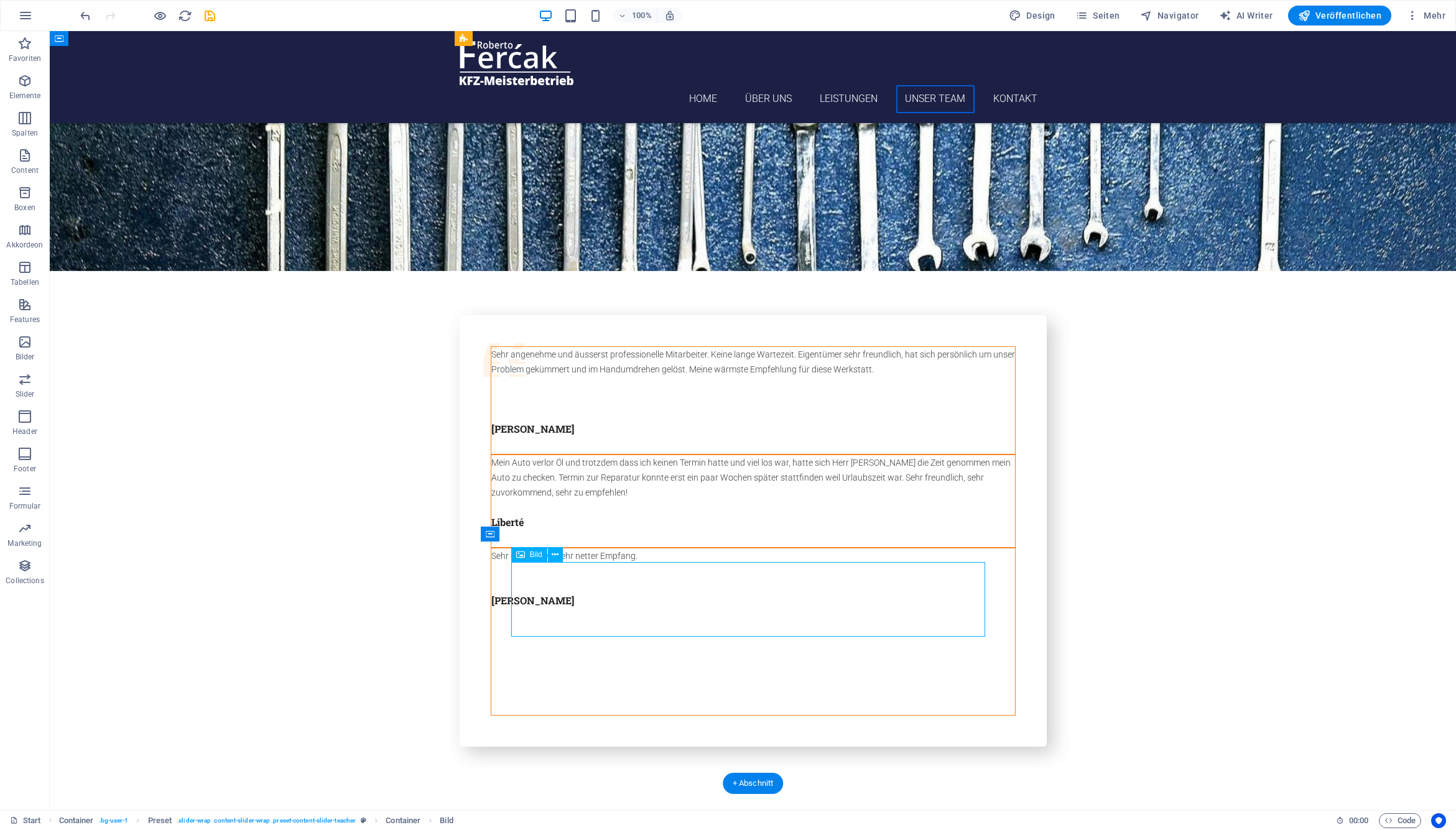
select select "px"
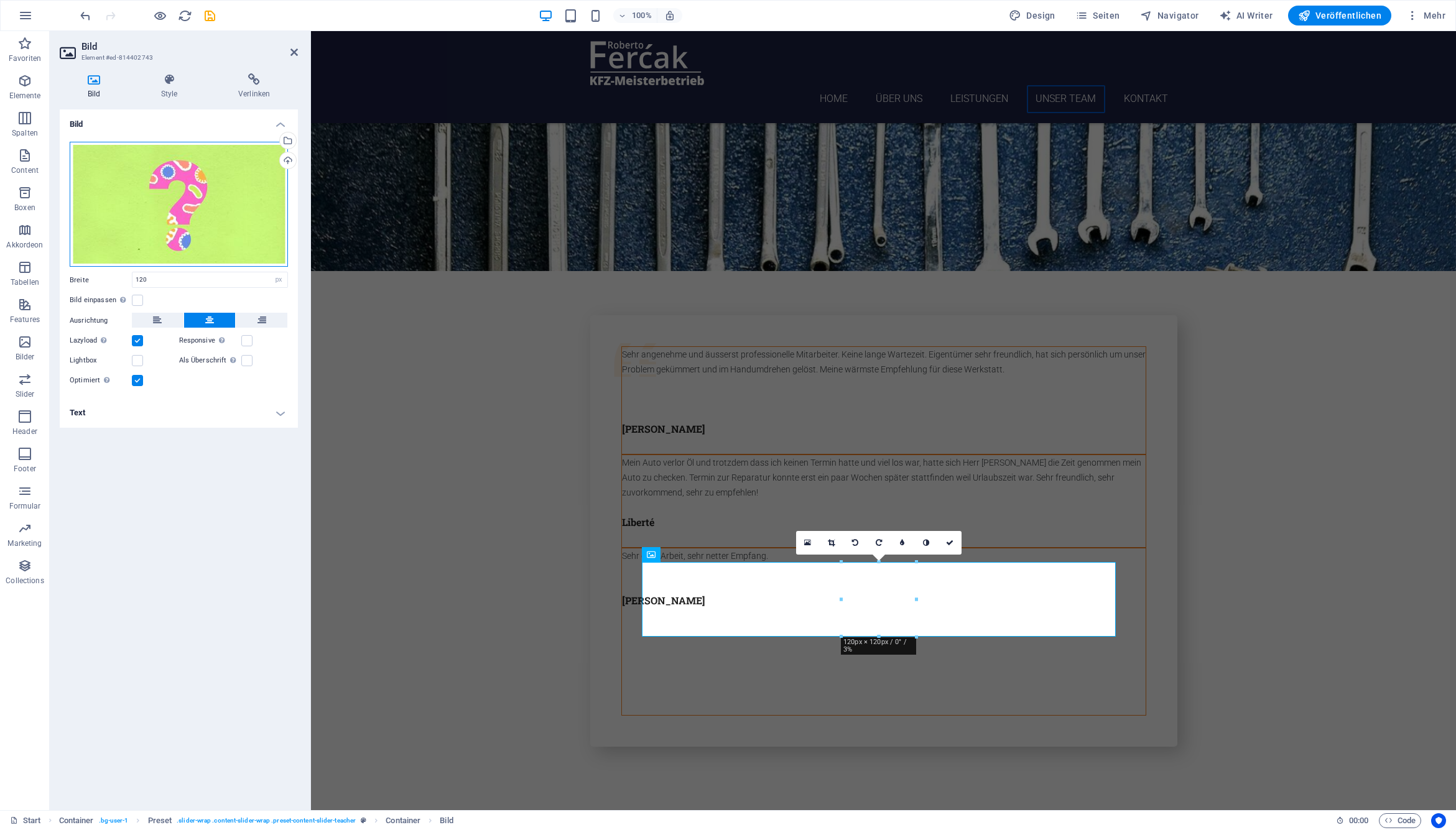
click at [204, 234] on div "Ziehe Dateien zum Hochladen hierher oder klicke hier, um aus Dateien oder koste…" at bounding box center [179, 204] width 218 height 126
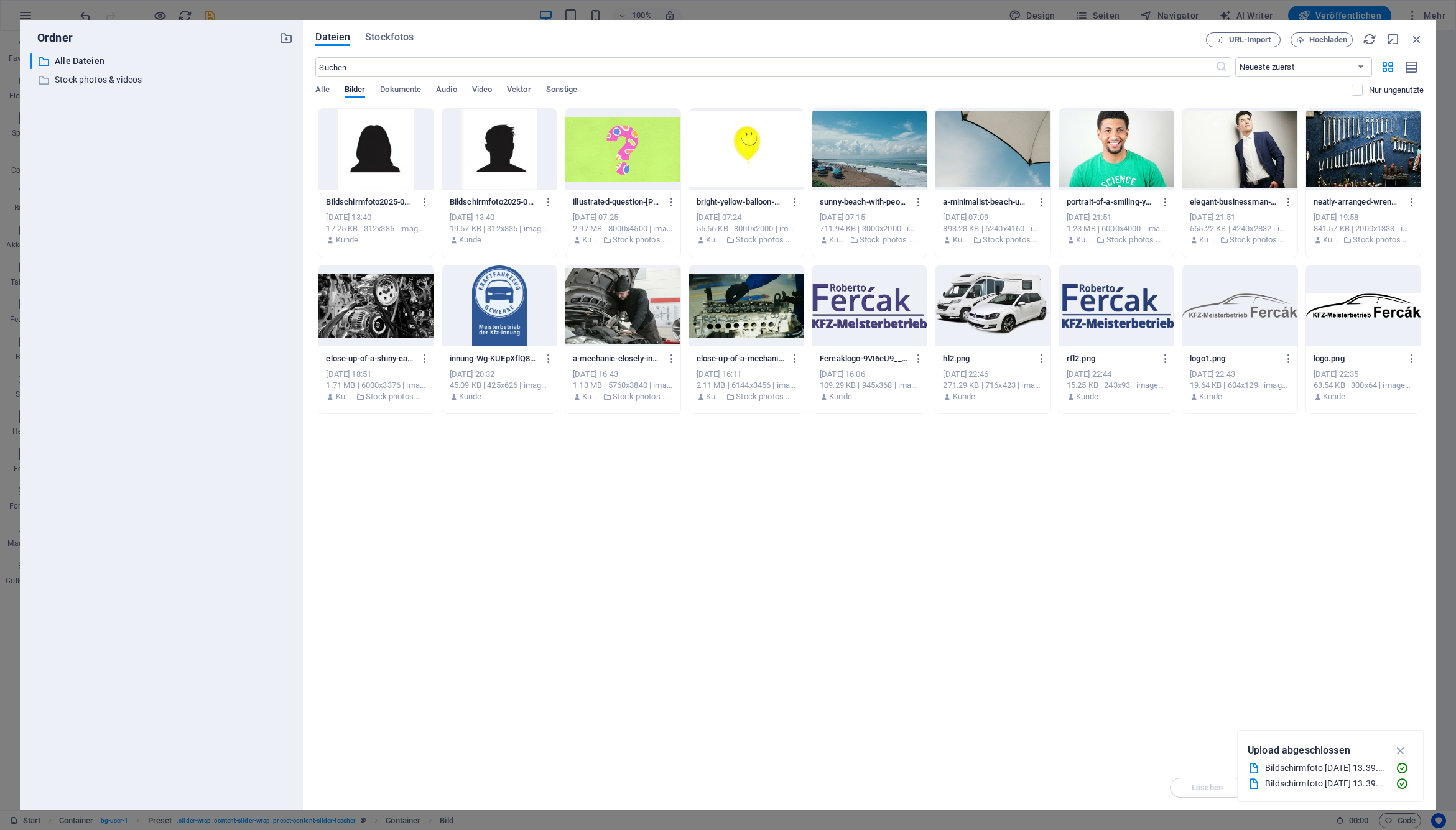
click at [484, 148] on div at bounding box center [499, 149] width 115 height 81
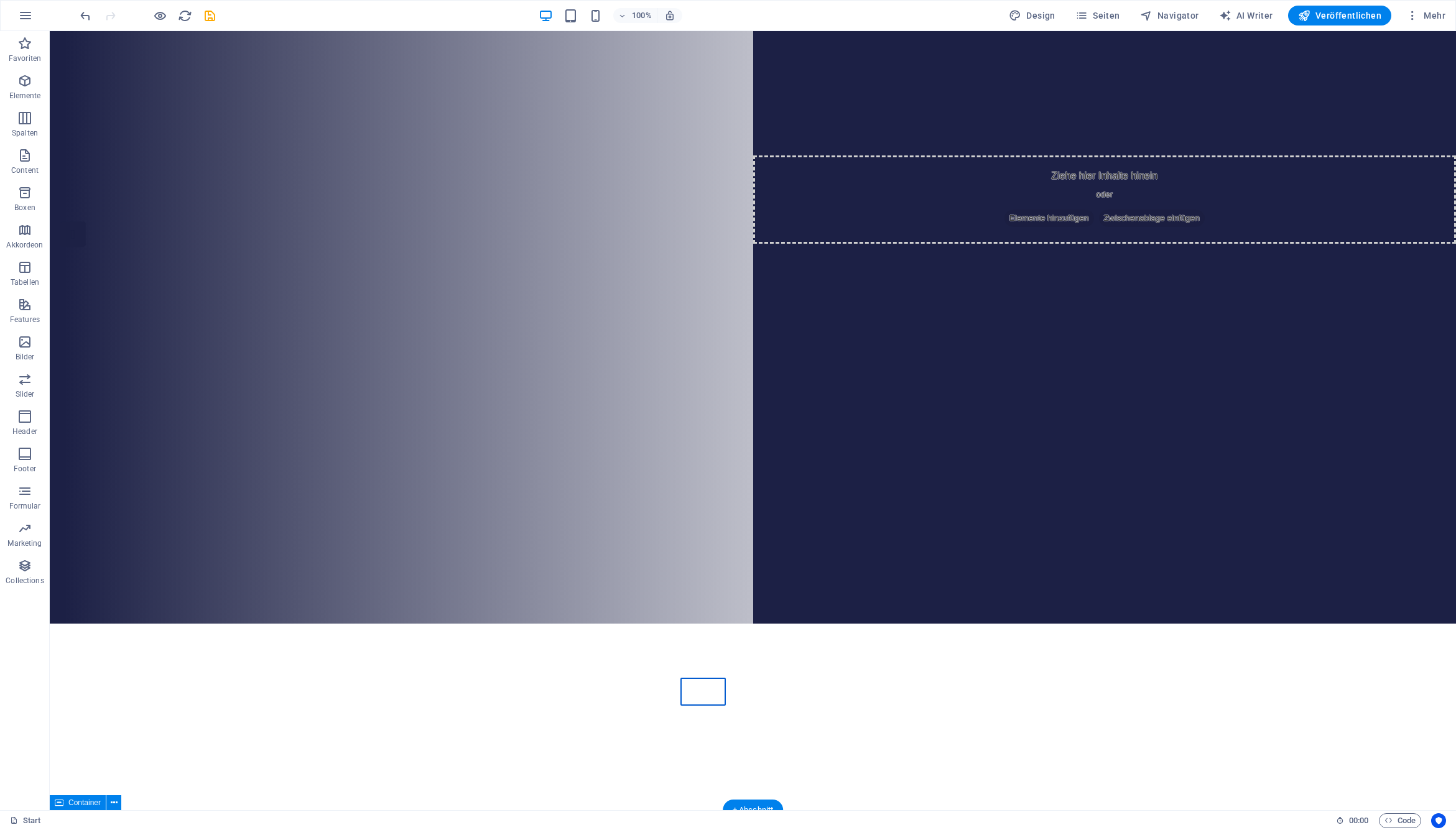
scroll to position [0, 0]
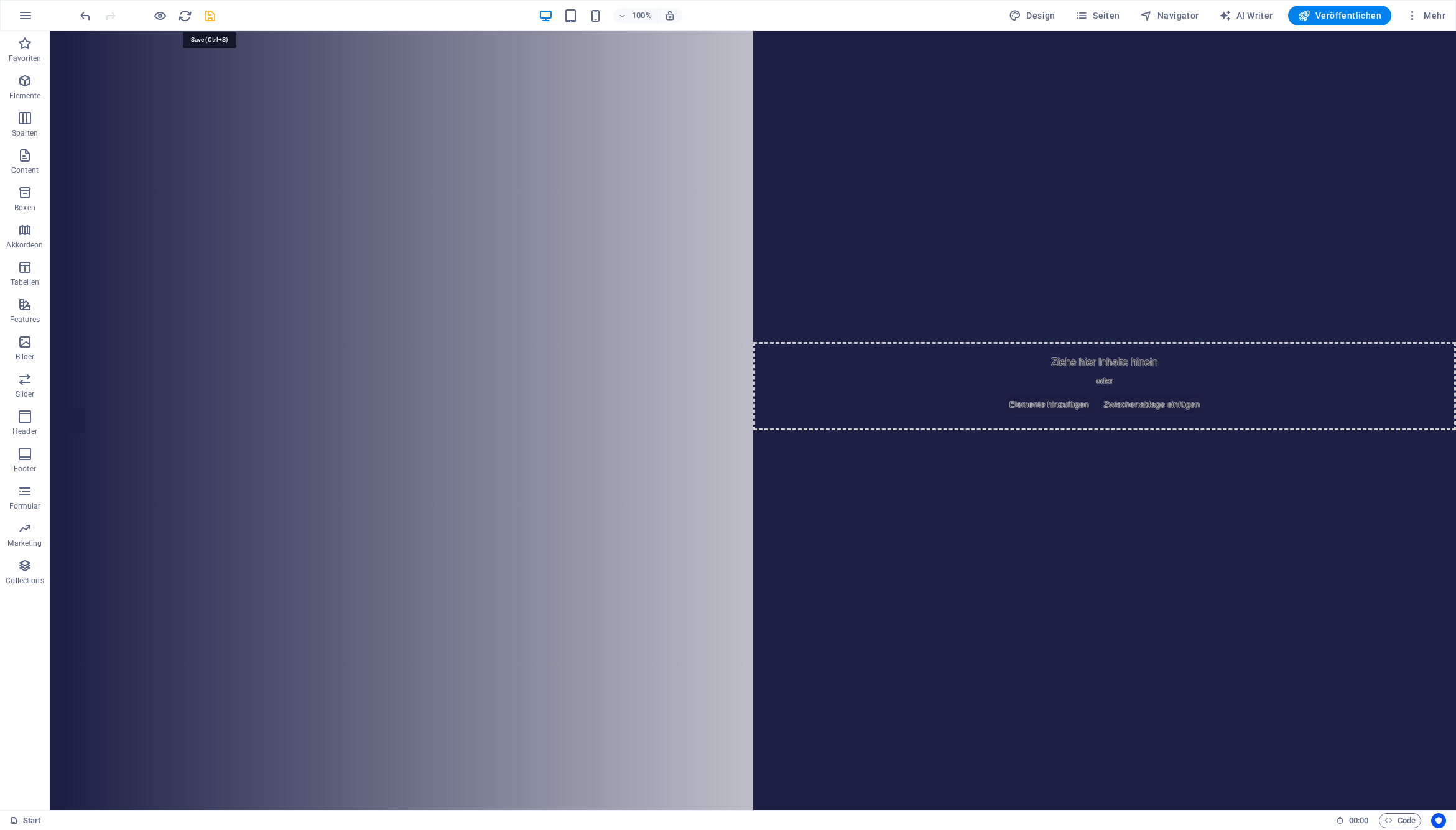
click at [213, 13] on icon "save" at bounding box center [209, 15] width 14 height 14
click at [968, 20] on span "Veröffentlichen" at bounding box center [1340, 15] width 84 height 13
